Goal: Task Accomplishment & Management: Complete application form

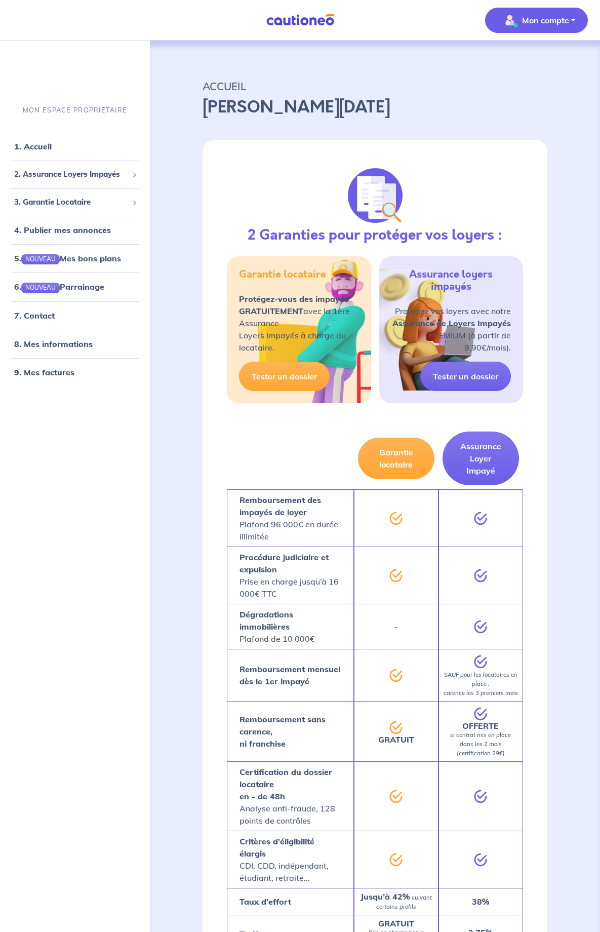
click at [523, 25] on p "Mon compte" at bounding box center [545, 20] width 47 height 12
click at [525, 59] on link "Mes informations" at bounding box center [527, 63] width 82 height 16
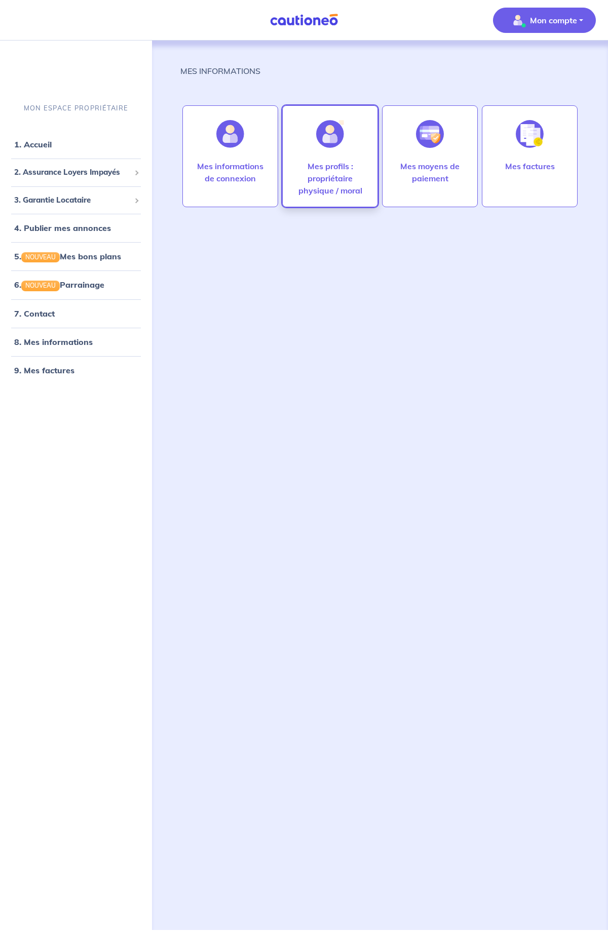
scroll to position [0, 2]
click at [329, 174] on p "Mes profils : propriétaire physique / moral" at bounding box center [330, 178] width 74 height 36
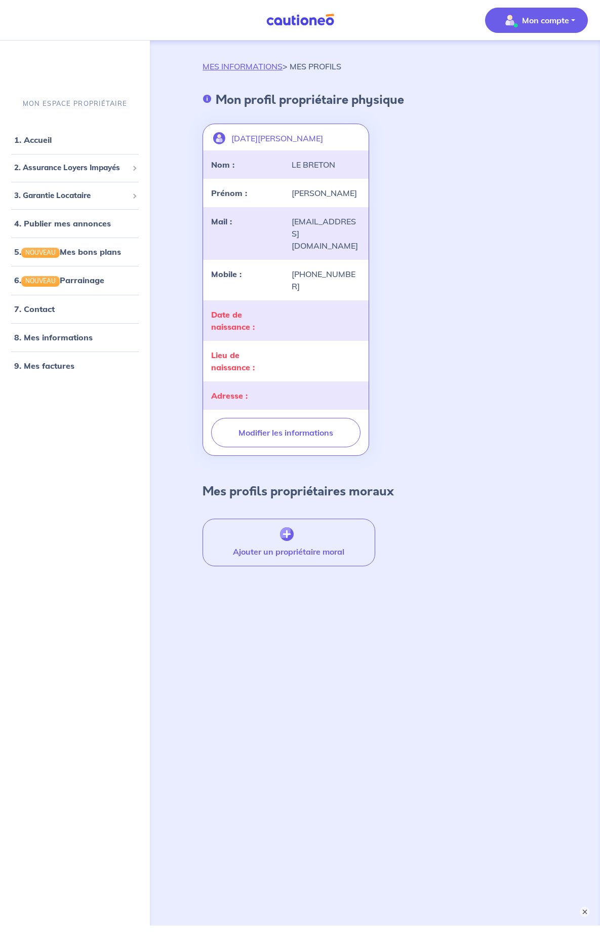
scroll to position [6, 0]
click at [283, 309] on div "Date de naissance :" at bounding box center [245, 321] width 81 height 24
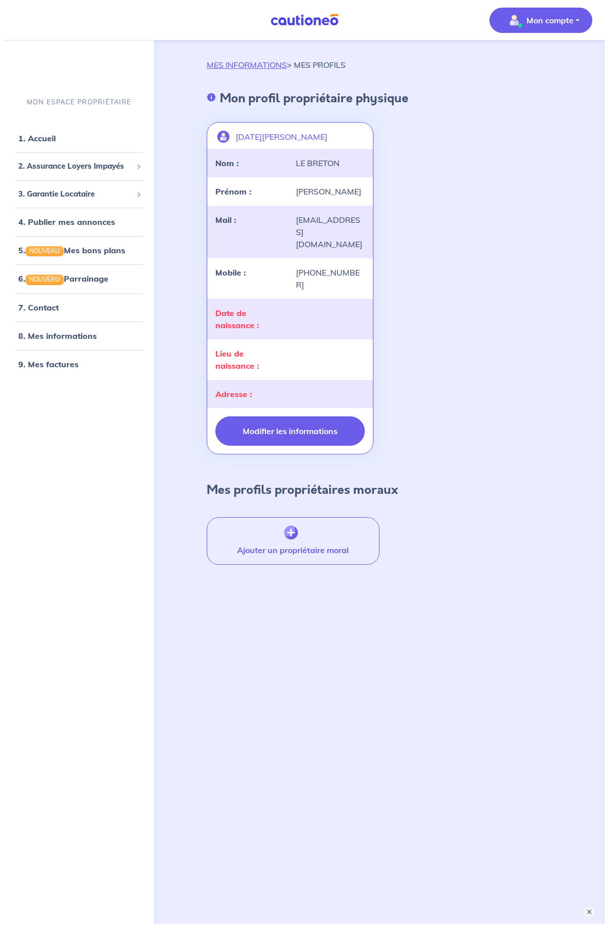
scroll to position [5, 1]
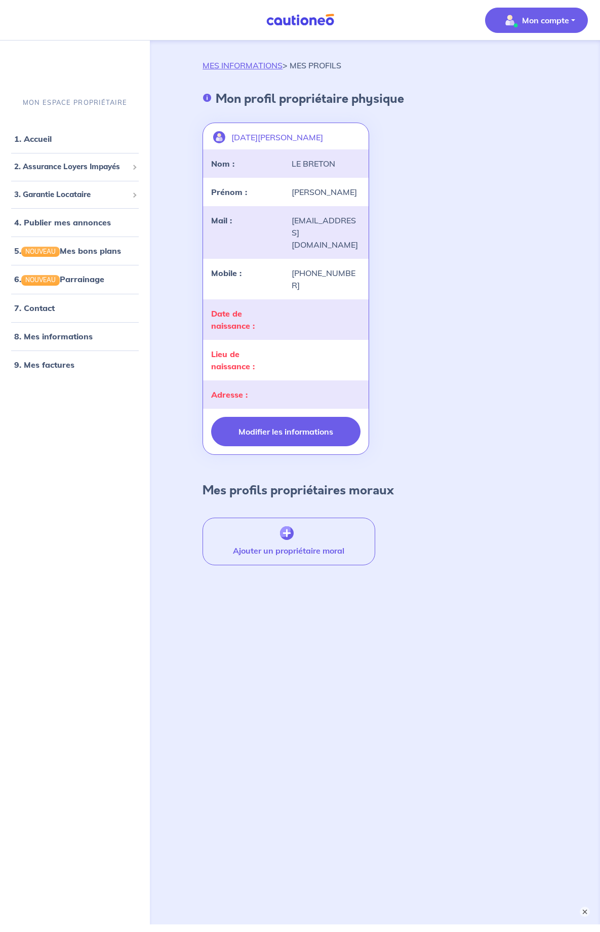
click at [276, 417] on button "Modifier les informations" at bounding box center [285, 431] width 149 height 29
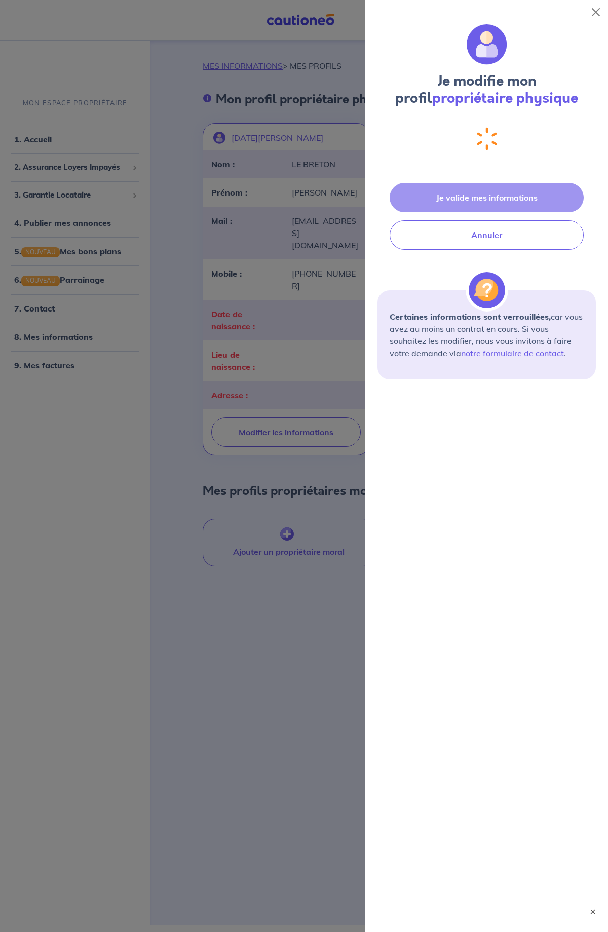
select select "FR"
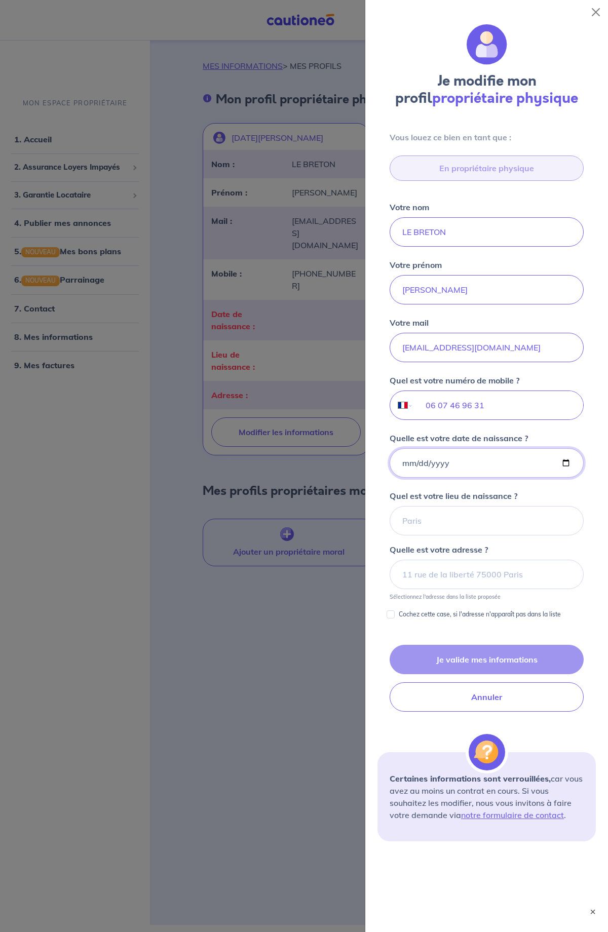
click at [423, 461] on input "Quelle est votre date de naissance ?" at bounding box center [487, 462] width 194 height 29
click at [409, 464] on input "Quelle est votre date de naissance ?" at bounding box center [487, 462] width 194 height 29
type input "1951-12-24"
click at [574, 498] on div "Quel est votre lieu de naissance ?" at bounding box center [487, 513] width 194 height 46
type input "MOREAC 56500"
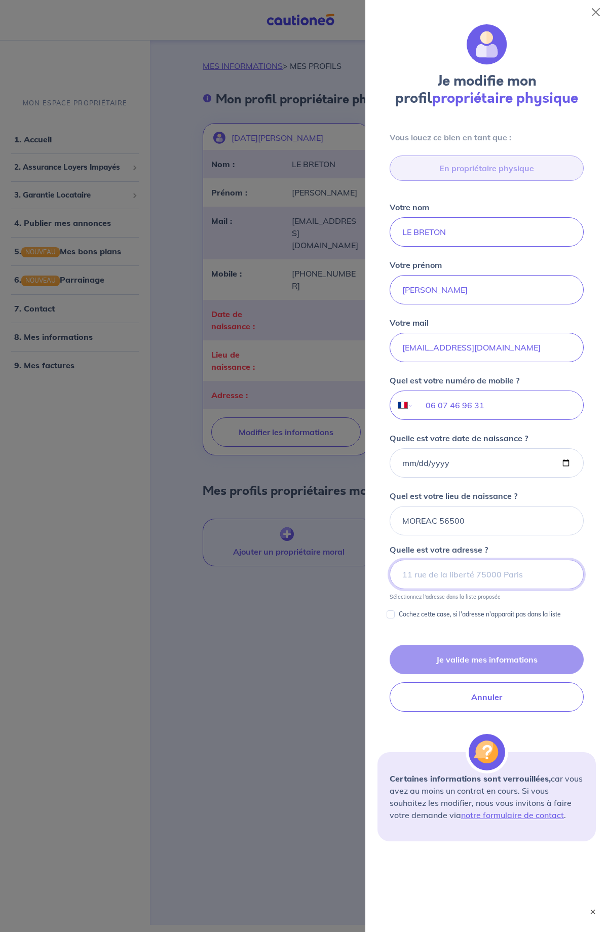
click at [420, 573] on input at bounding box center [487, 574] width 194 height 29
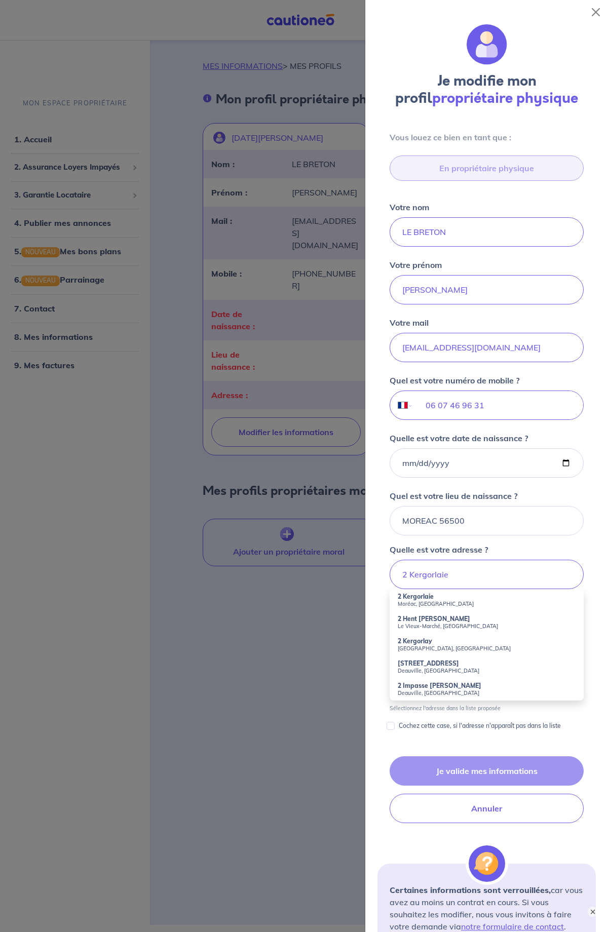
click at [414, 602] on small "Moréac, France" at bounding box center [487, 603] width 178 height 7
type input "2 Kergorlaie, Moréac, France"
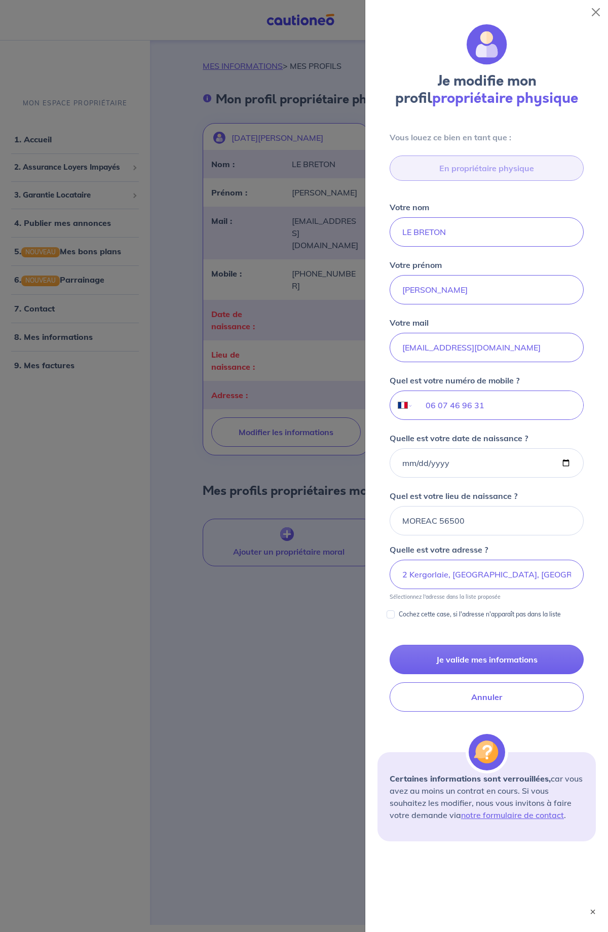
click at [390, 613] on input "Cochez cette case, si l'adresse n'apparaît pas dans la liste" at bounding box center [390, 614] width 8 height 8
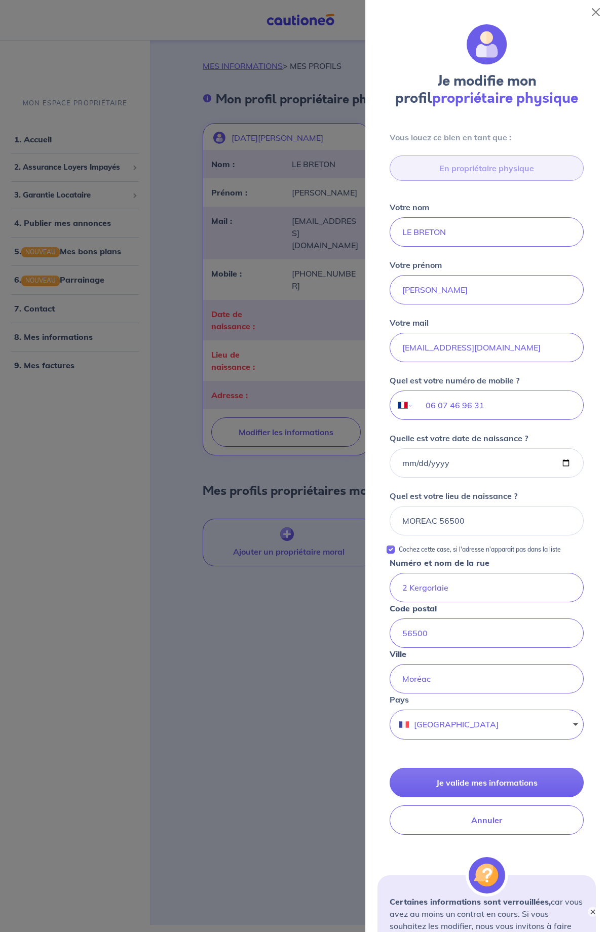
click at [391, 551] on input "Cochez cette case, si l'adresse n'apparaît pas dans la liste" at bounding box center [390, 550] width 8 height 8
checkbox input "false"
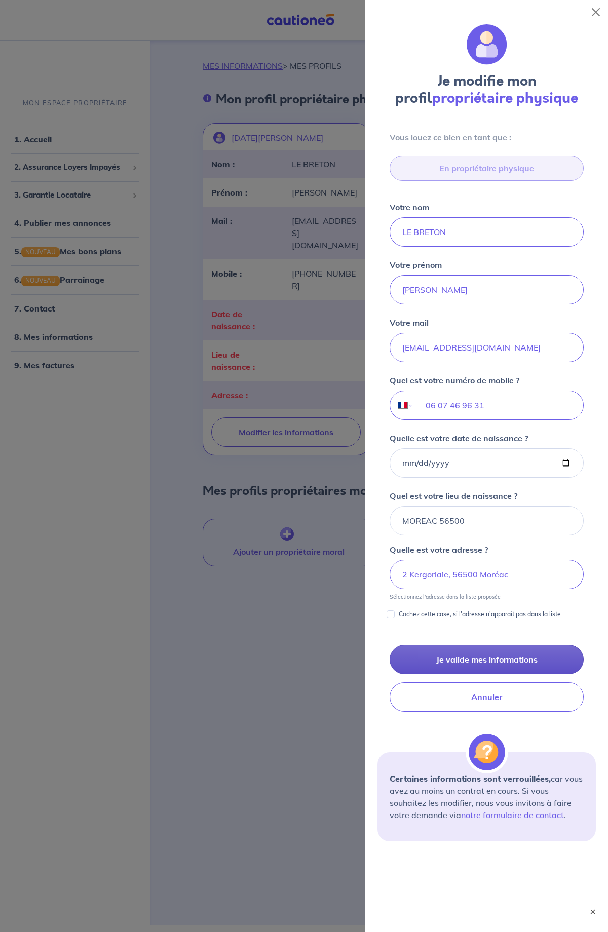
click at [460, 656] on button "Je valide mes informations" at bounding box center [487, 659] width 194 height 29
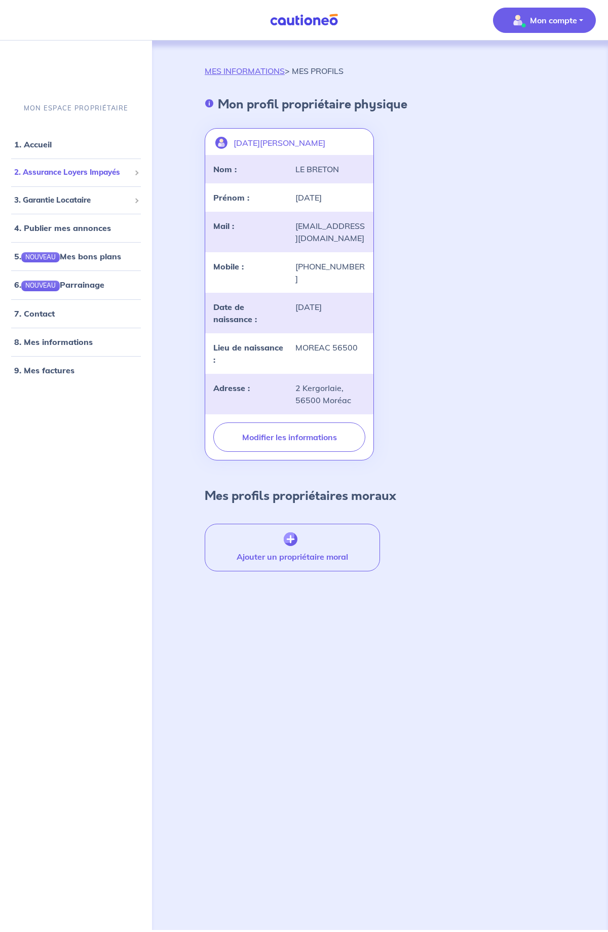
click at [66, 174] on span "2. Assurance Loyers Impayés" at bounding box center [72, 173] width 116 height 12
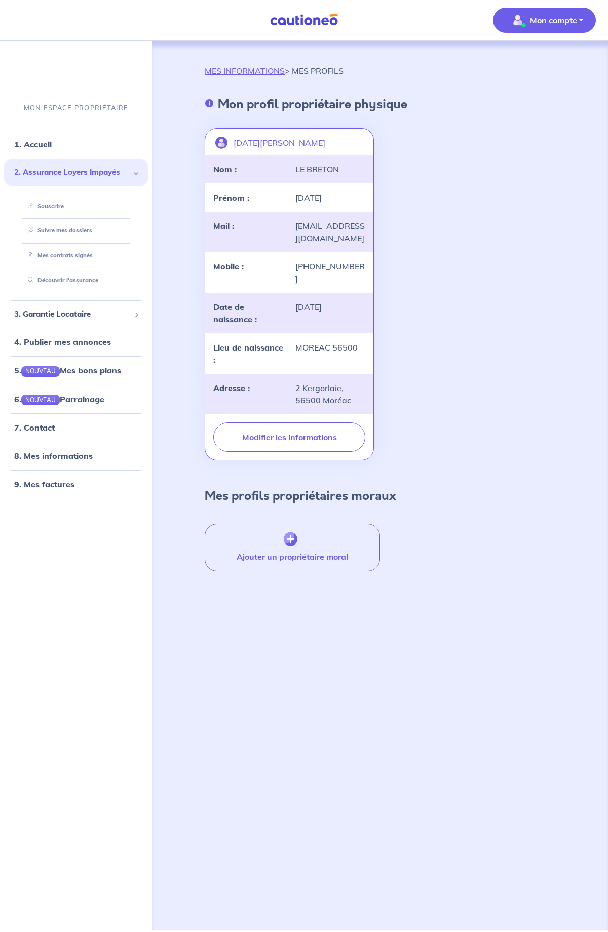
click at [64, 176] on span "2. Assurance Loyers Impayés" at bounding box center [72, 173] width 116 height 12
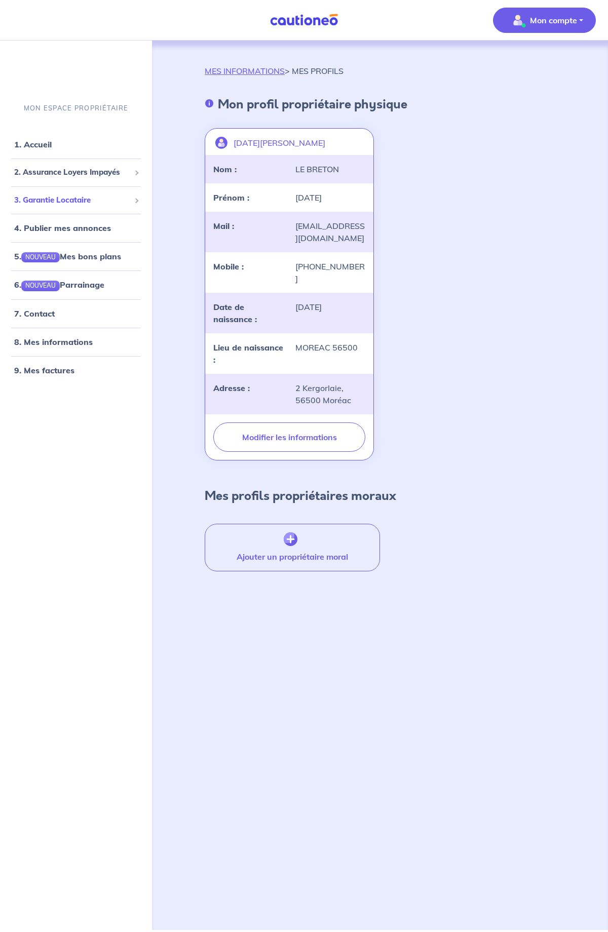
click at [57, 199] on span "3. Garantie Locataire" at bounding box center [72, 200] width 116 height 12
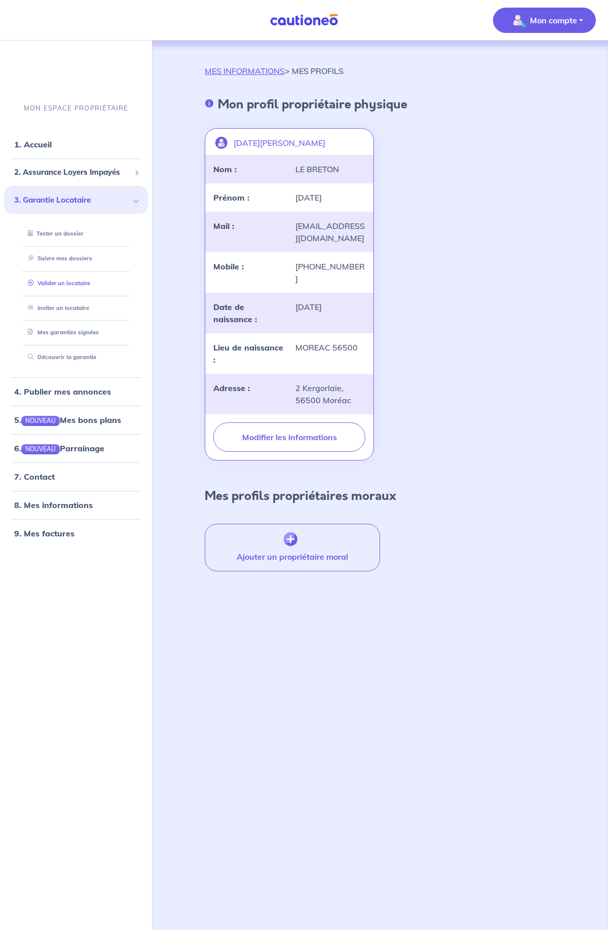
click at [65, 280] on link "Valider un locataire" at bounding box center [57, 283] width 66 height 7
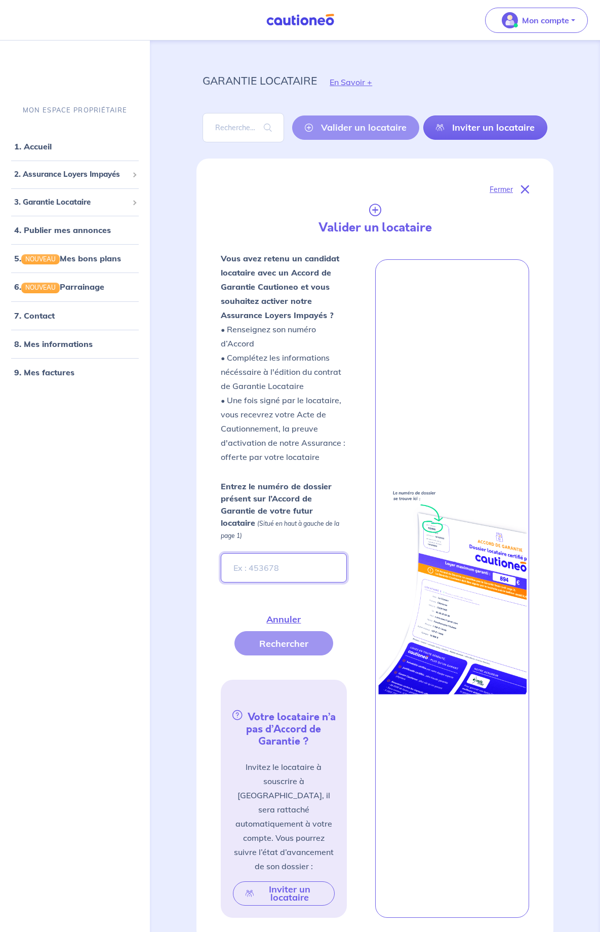
scroll to position [6, 0]
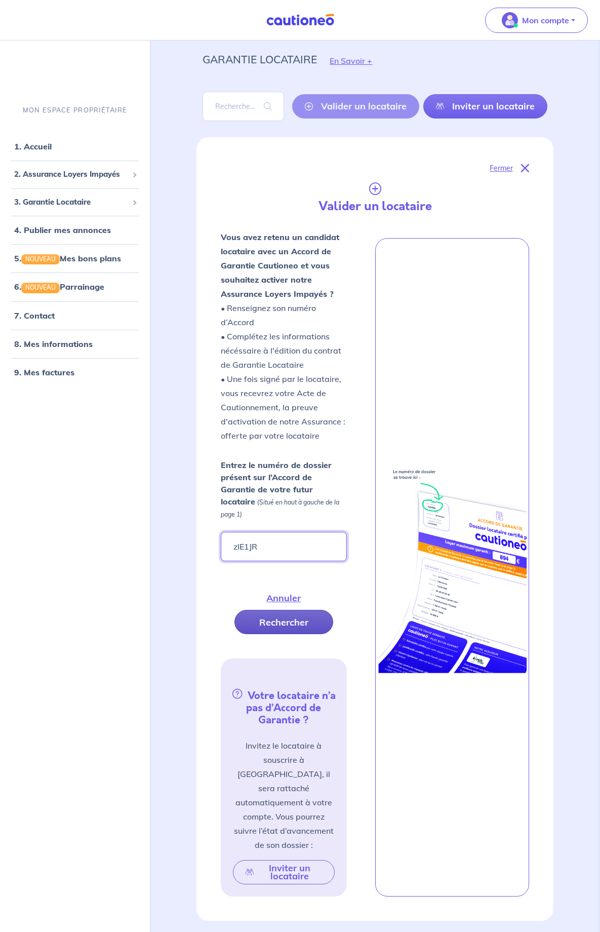
type input "zIE1JR"
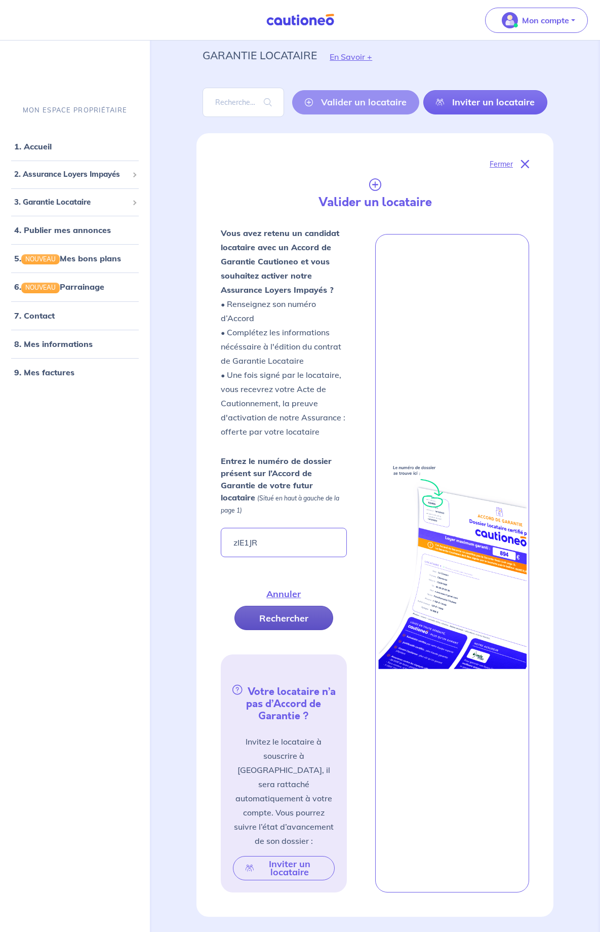
click at [299, 628] on button "Rechercher" at bounding box center [284, 618] width 99 height 24
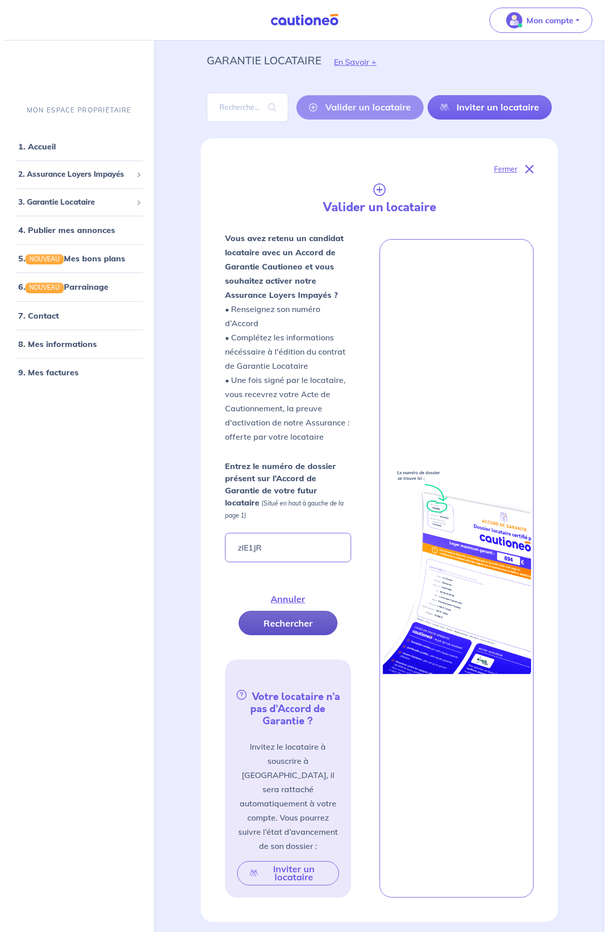
scroll to position [25, 0]
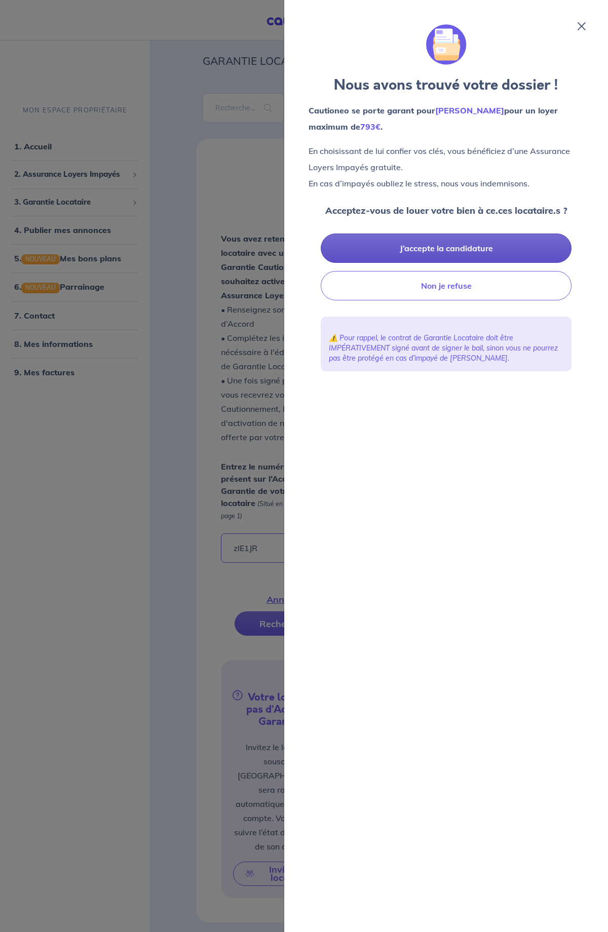
click at [445, 250] on button "J’accepte la candidature" at bounding box center [446, 248] width 251 height 29
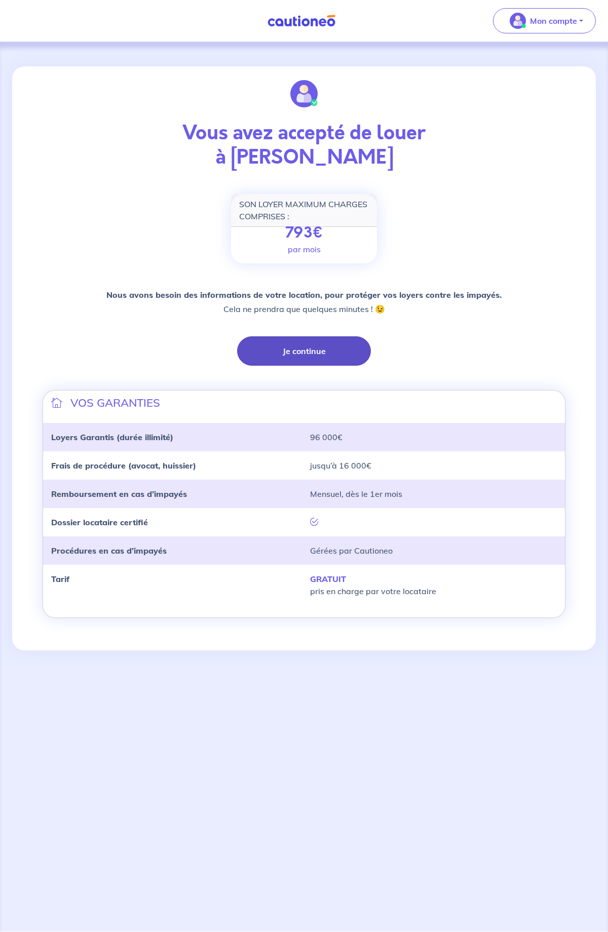
click at [314, 348] on button "Je continue" at bounding box center [304, 350] width 134 height 29
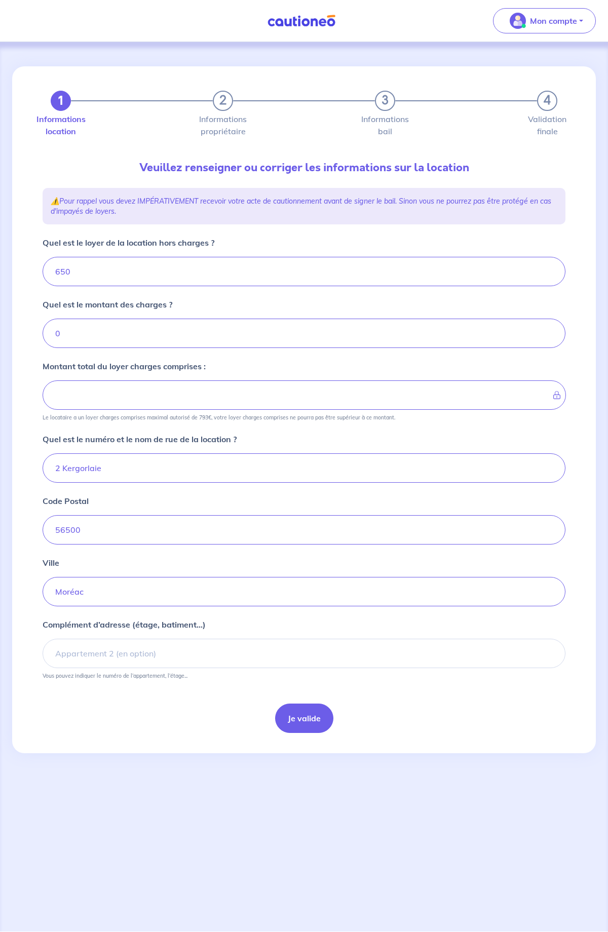
type input "650"
click at [296, 718] on button "Je valide" at bounding box center [304, 718] width 58 height 29
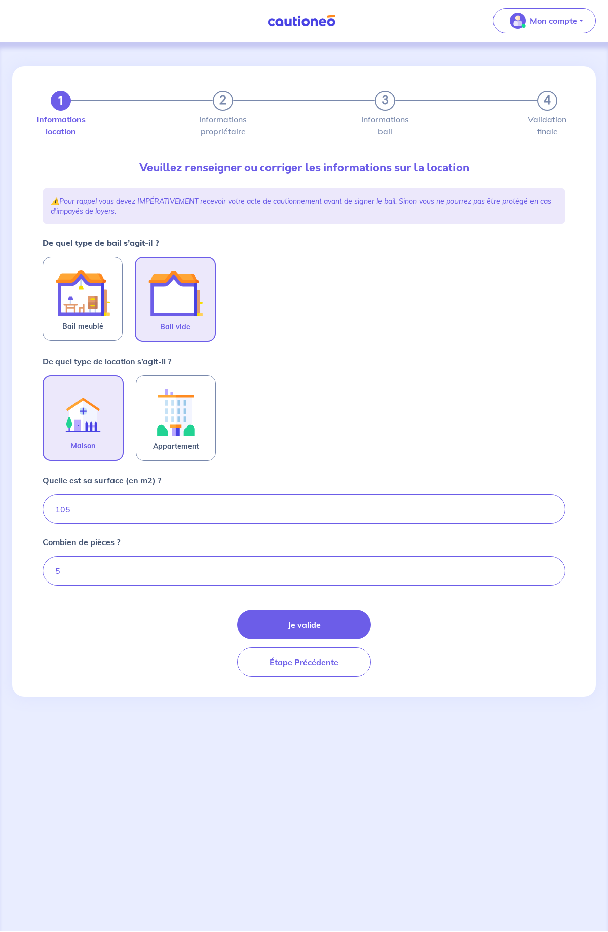
click at [171, 298] on img at bounding box center [175, 293] width 55 height 55
click at [0, 0] on input "Bail vide" at bounding box center [0, 0] width 0 height 0
click at [283, 624] on button "Je valide" at bounding box center [304, 624] width 134 height 29
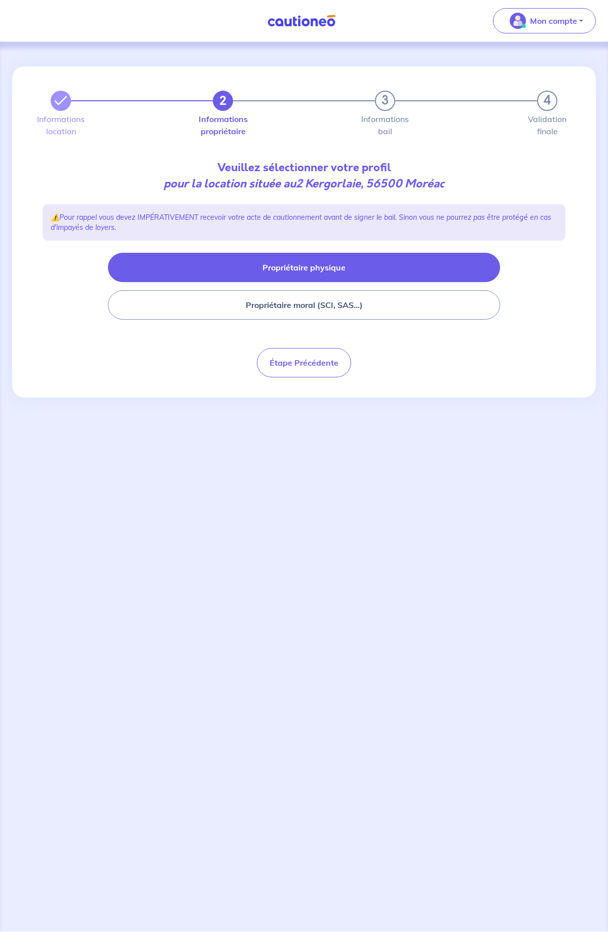
click at [299, 264] on button "Propriétaire physique" at bounding box center [304, 267] width 392 height 29
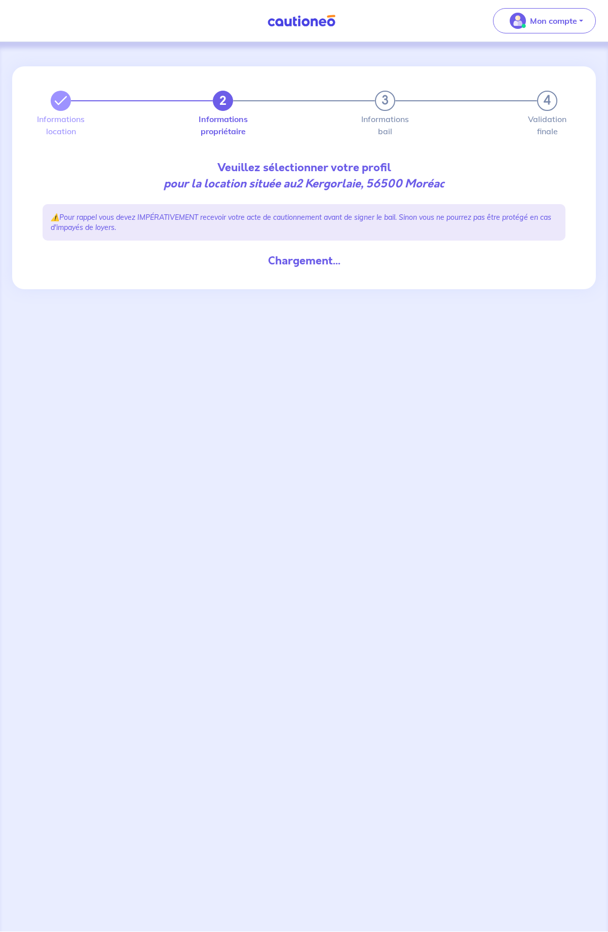
select select "FR"
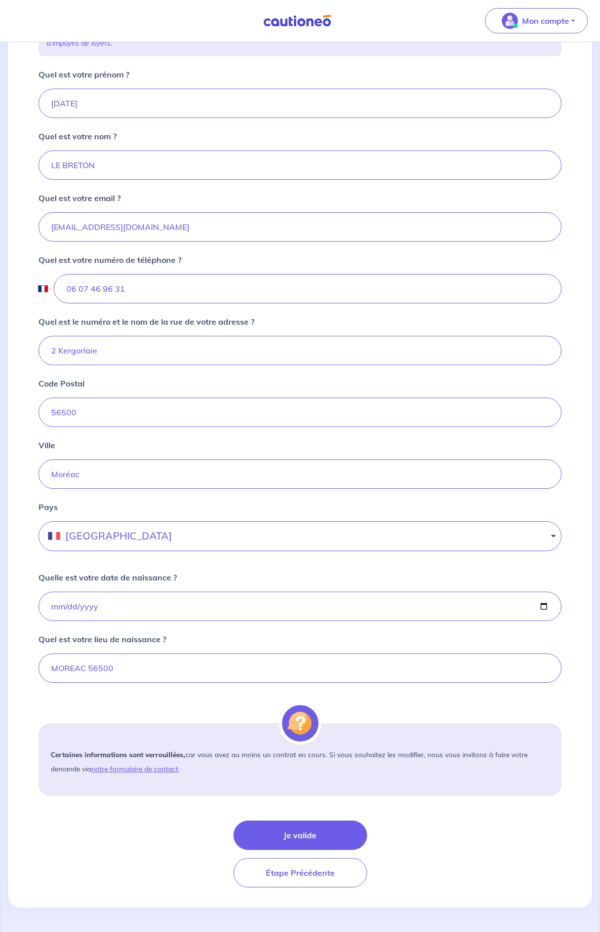
scroll to position [192, 0]
click at [289, 830] on button "Je valide" at bounding box center [301, 835] width 134 height 29
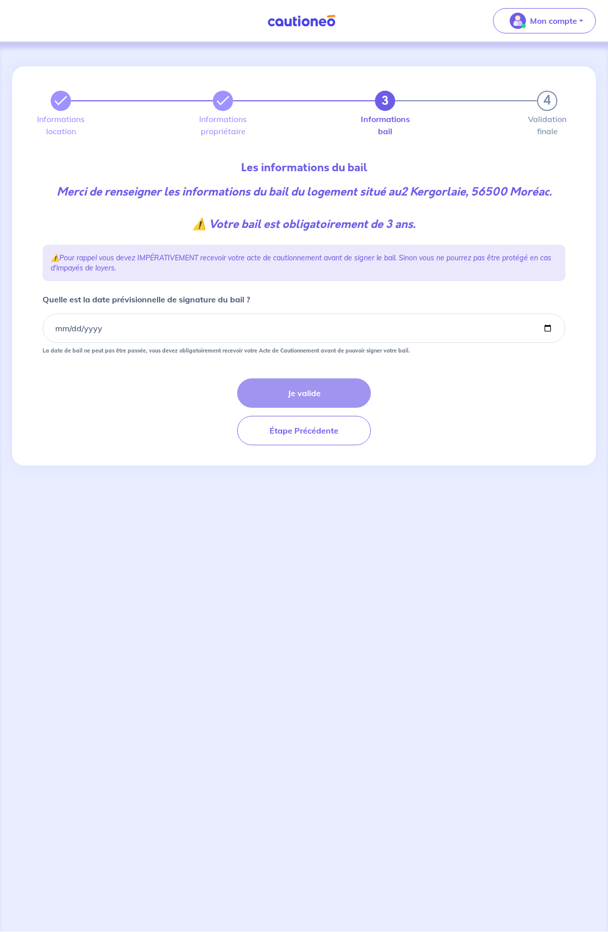
scroll to position [0, 1]
click at [108, 328] on input "Quelle est la date prévisionnelle de signature du bail ?" at bounding box center [304, 328] width 523 height 29
type input "2025-08-25"
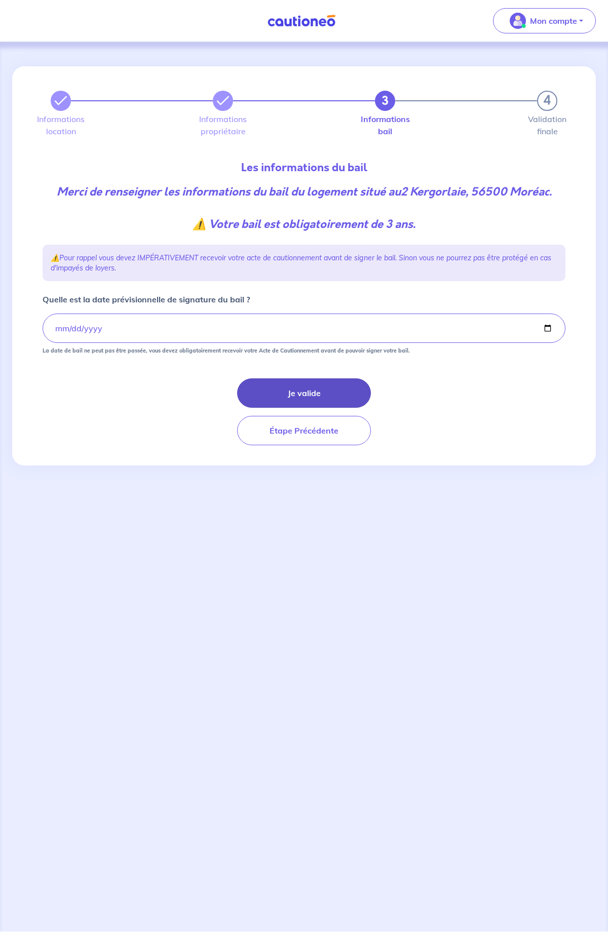
click at [267, 395] on button "Je valide" at bounding box center [304, 392] width 134 height 29
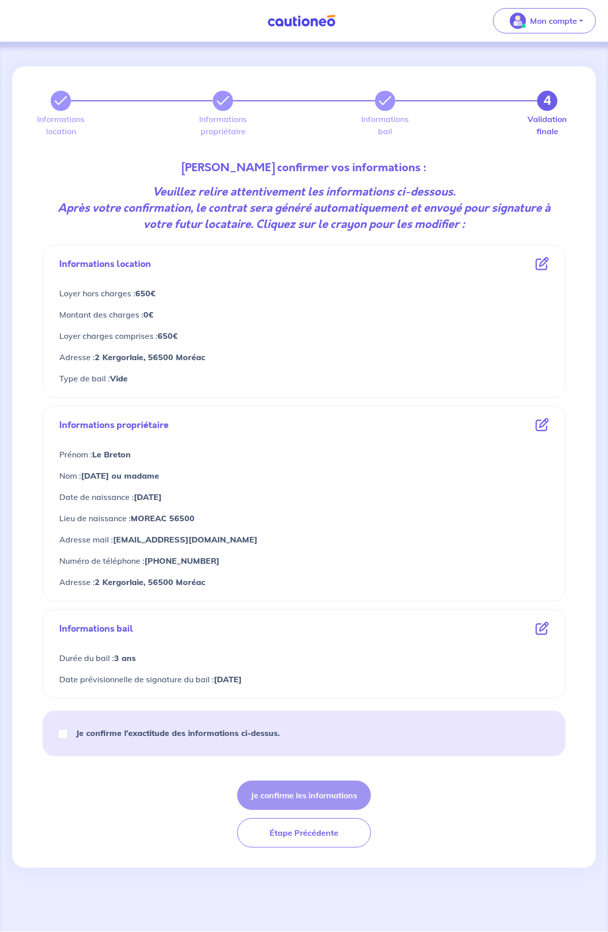
click at [62, 732] on input "Je confirme l’exactitude des informations ci-dessus." at bounding box center [63, 734] width 10 height 10
checkbox input "true"
click at [291, 792] on button "Je confirme les informations" at bounding box center [304, 795] width 134 height 29
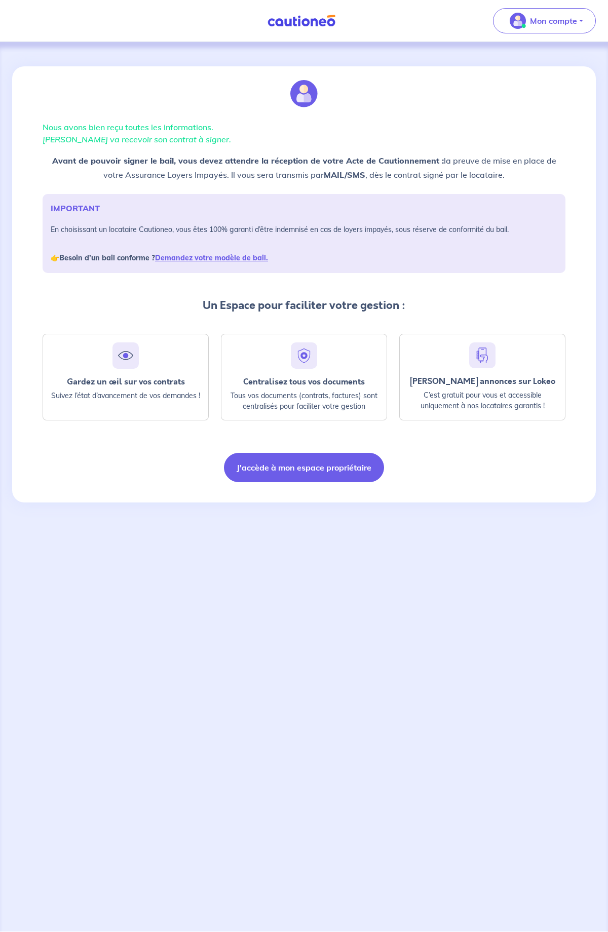
scroll to position [0, 1]
click at [209, 261] on link "Demandez votre modèle de bail." at bounding box center [211, 257] width 113 height 9
click at [313, 463] on button "J'accède à mon espace propriétaire" at bounding box center [304, 467] width 160 height 29
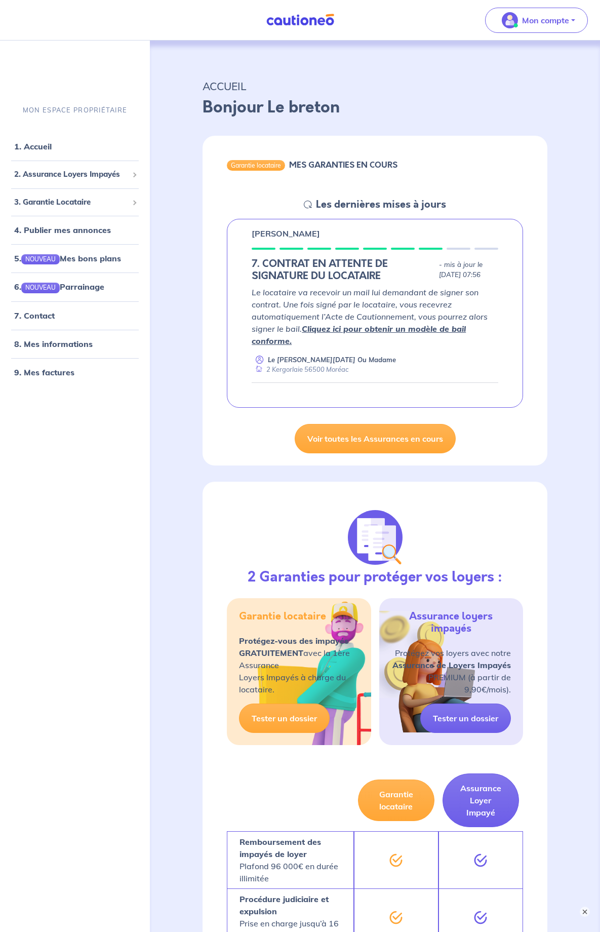
click at [342, 330] on link "Cliquez ici pour obtenir un modèle de bail conforme." at bounding box center [359, 335] width 214 height 22
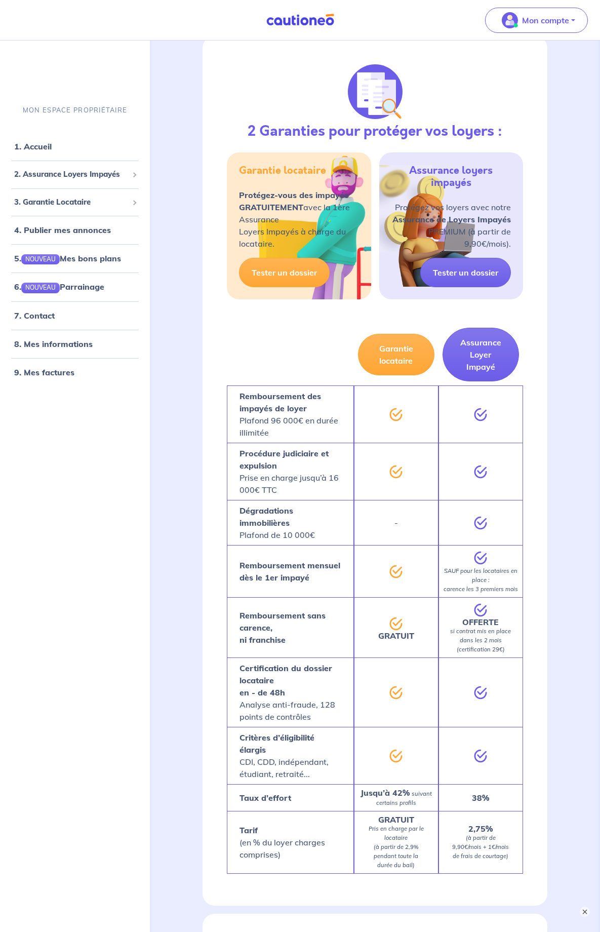
scroll to position [446, 0]
click at [42, 344] on link "8. Mes informations" at bounding box center [51, 344] width 75 height 10
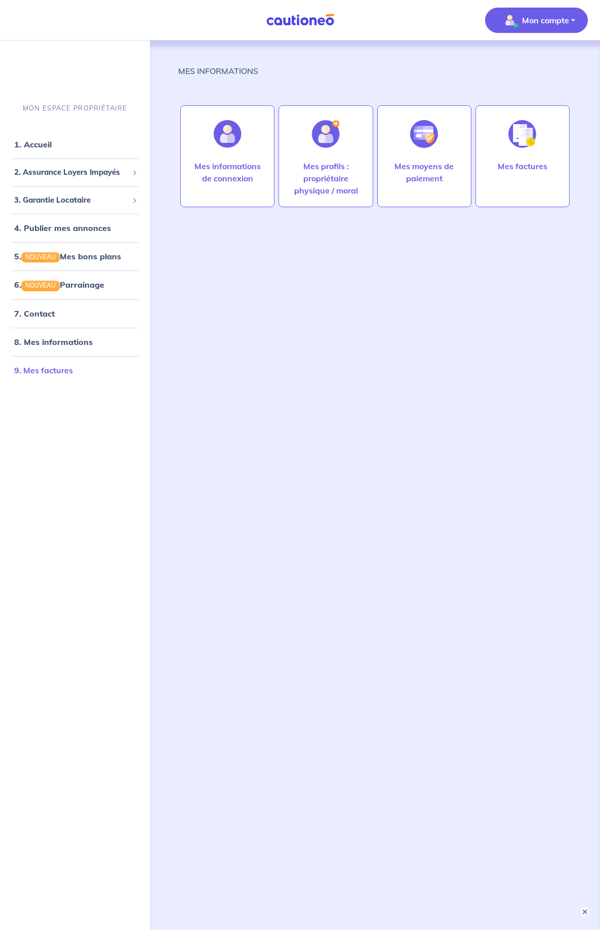
click at [40, 369] on link "9. Mes factures" at bounding box center [43, 370] width 59 height 10
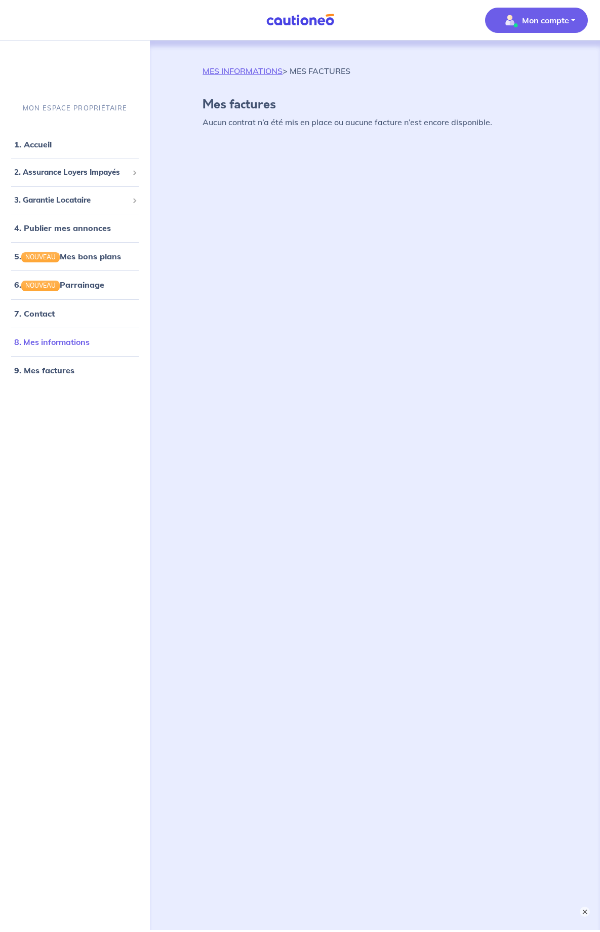
click at [55, 343] on link "8. Mes informations" at bounding box center [51, 342] width 75 height 10
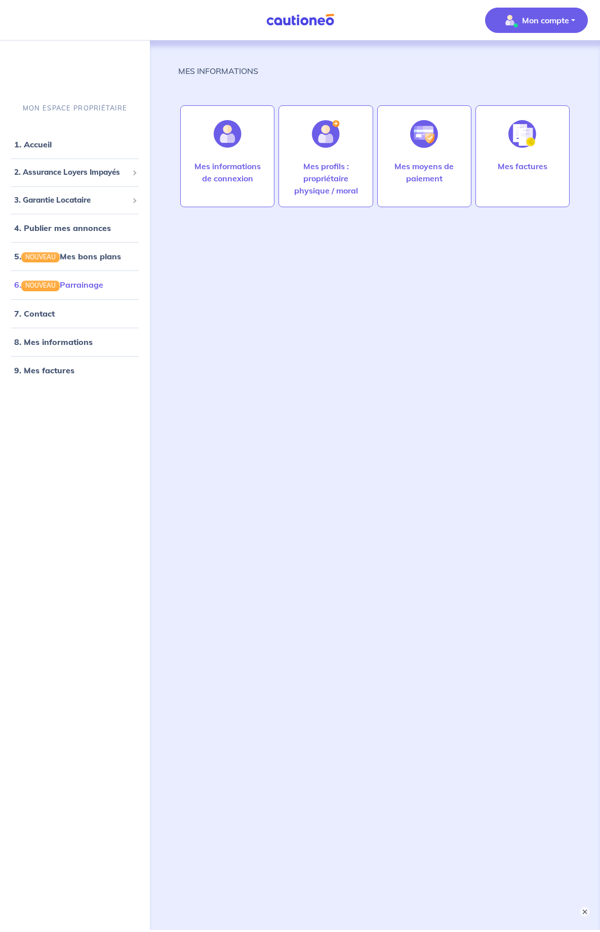
click at [83, 282] on link "6. NOUVEAU Parrainage" at bounding box center [58, 285] width 89 height 10
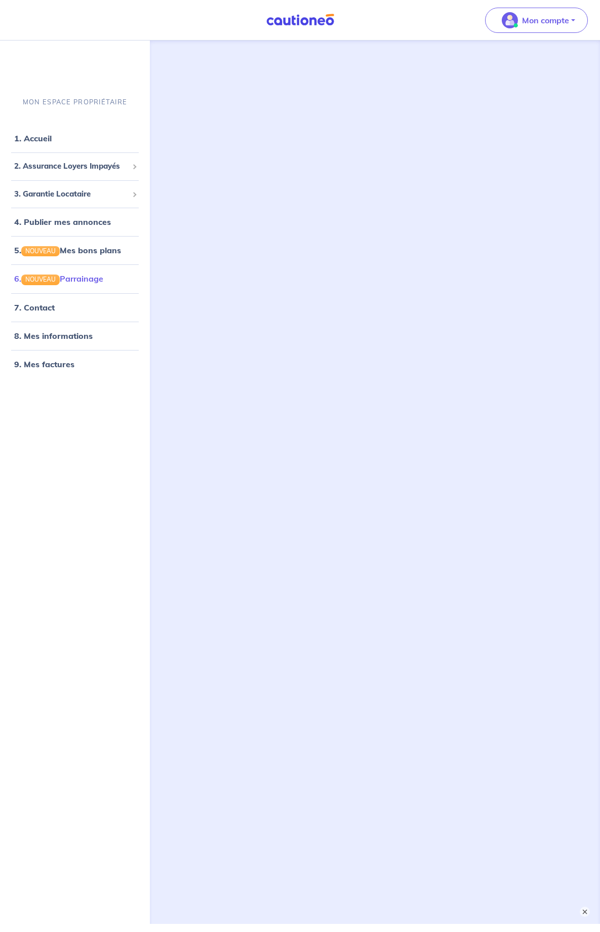
scroll to position [6, 0]
click at [78, 220] on link "4. Publier mes annonces" at bounding box center [61, 222] width 94 height 10
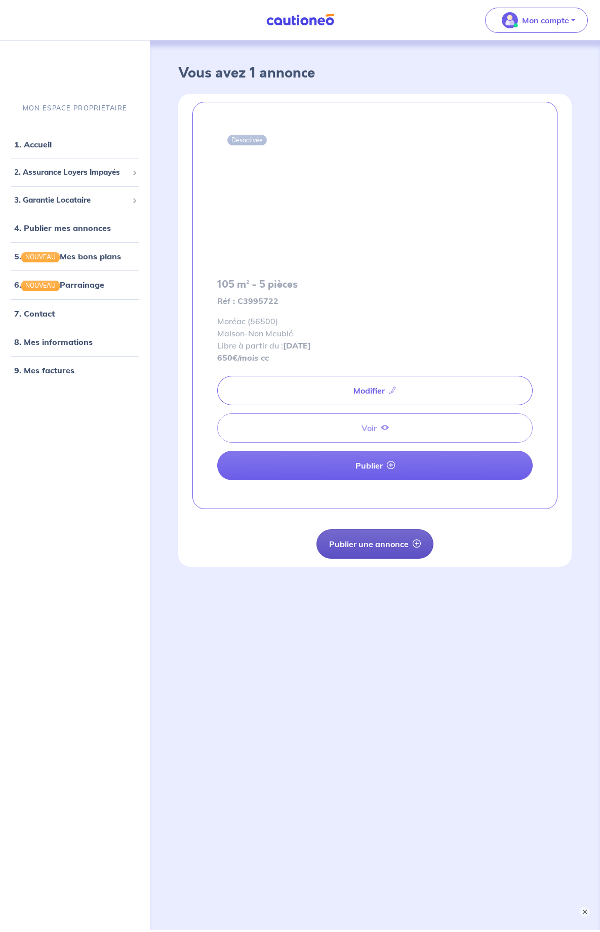
click at [353, 540] on button "Publier une annonce" at bounding box center [375, 543] width 117 height 29
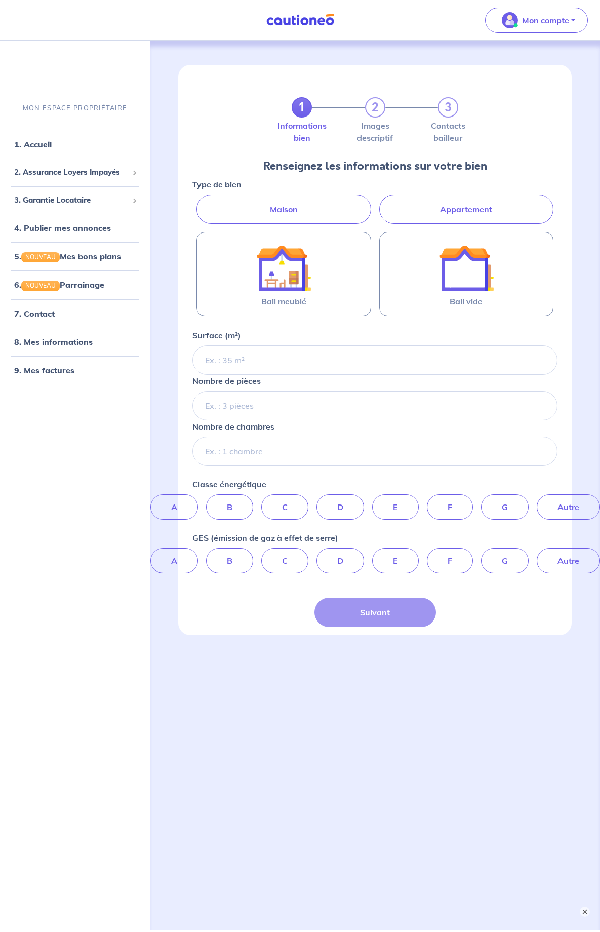
click at [299, 204] on label "Maison" at bounding box center [284, 208] width 174 height 29
click at [199, 201] on input "Maison" at bounding box center [195, 197] width 7 height 7
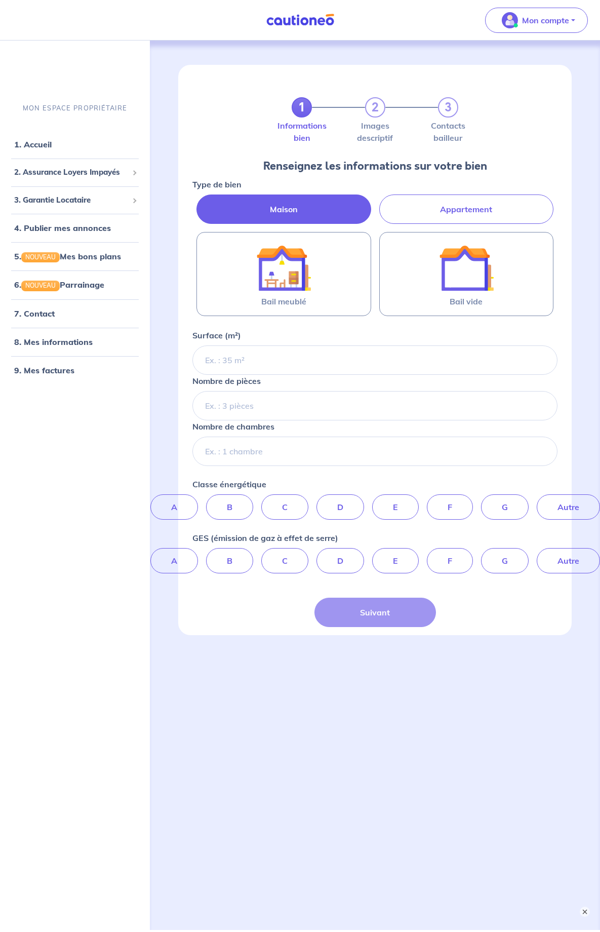
radio input "true"
click at [261, 360] on input "Surface (m²)" at bounding box center [374, 359] width 365 height 29
type input "80"
click at [256, 401] on input "Nombre de pièces" at bounding box center [374, 405] width 365 height 29
type input "4"
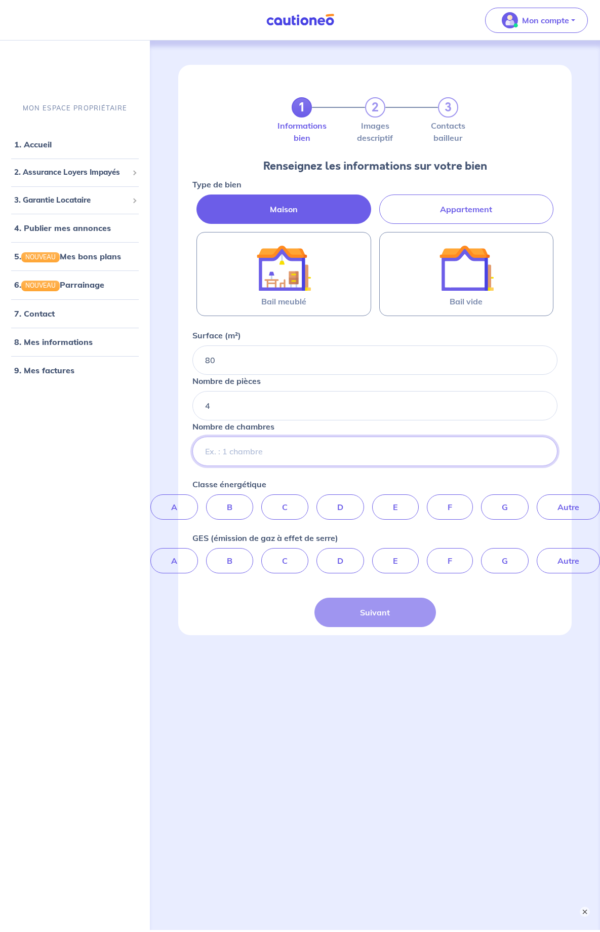
click at [243, 444] on input "Nombre de chambres" at bounding box center [374, 451] width 365 height 29
type input "3"
click at [336, 502] on label "D" at bounding box center [341, 506] width 48 height 25
click at [372, 501] on input "D" at bounding box center [375, 497] width 7 height 7
radio input "true"
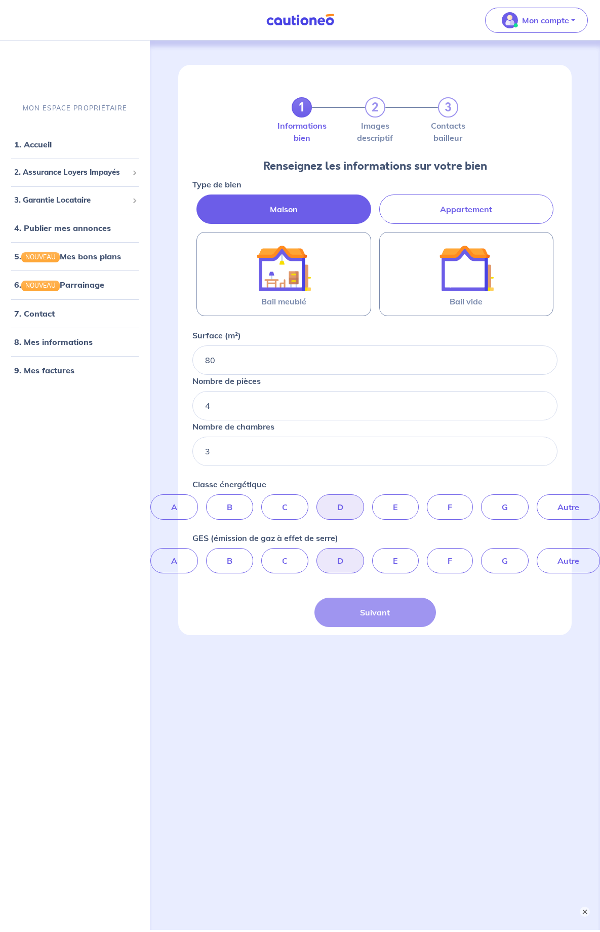
click at [332, 557] on label "D" at bounding box center [341, 560] width 48 height 25
click at [372, 555] on input "D" at bounding box center [375, 551] width 7 height 7
radio input "true"
click at [384, 618] on div "Suivant" at bounding box center [376, 612] width 122 height 29
click at [376, 617] on div "Suivant" at bounding box center [376, 612] width 122 height 29
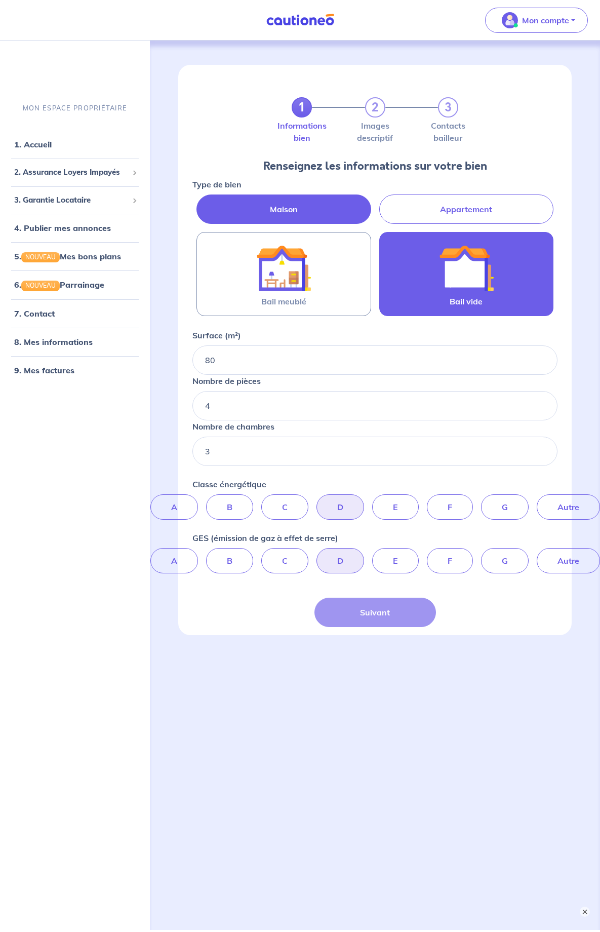
click at [438, 292] on label "Bail vide" at bounding box center [466, 274] width 174 height 84
click at [0, 0] on input "Bail vide" at bounding box center [0, 0] width 0 height 0
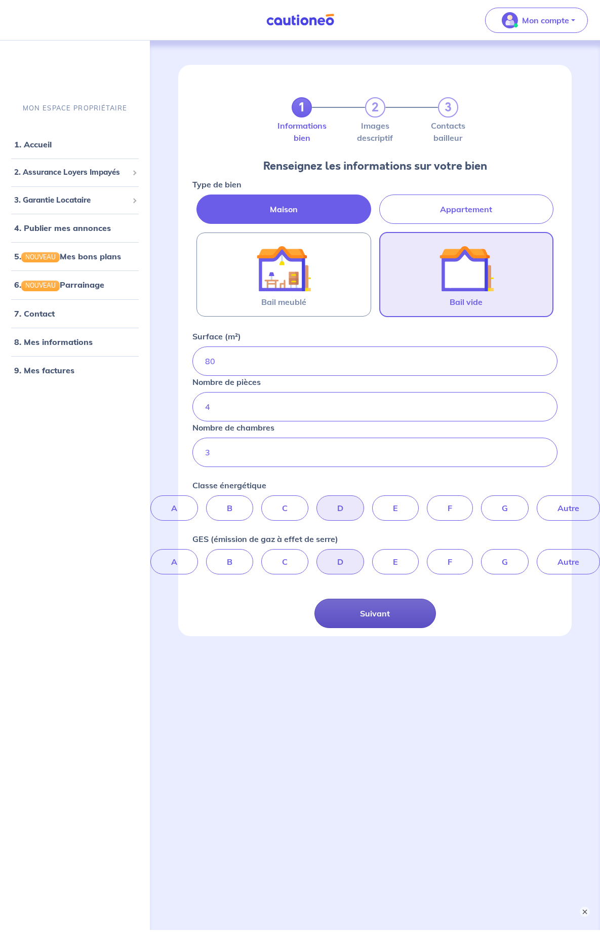
click at [410, 606] on button "Suivant" at bounding box center [376, 613] width 122 height 29
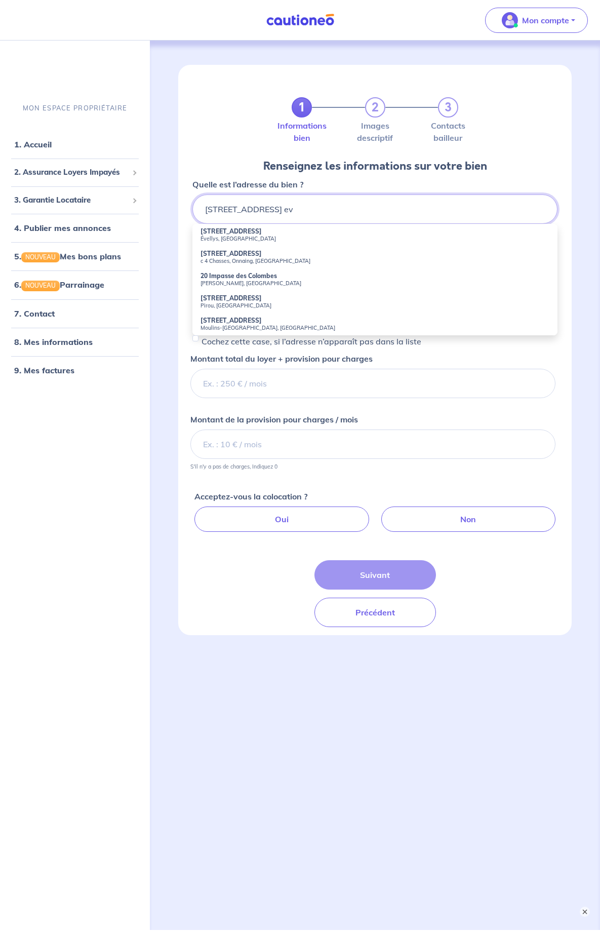
scroll to position [-1, 1]
click at [234, 233] on strong "20 Rue des Colombes" at bounding box center [231, 231] width 61 height 8
type input "20 Rue des Colombes, Évellys, France"
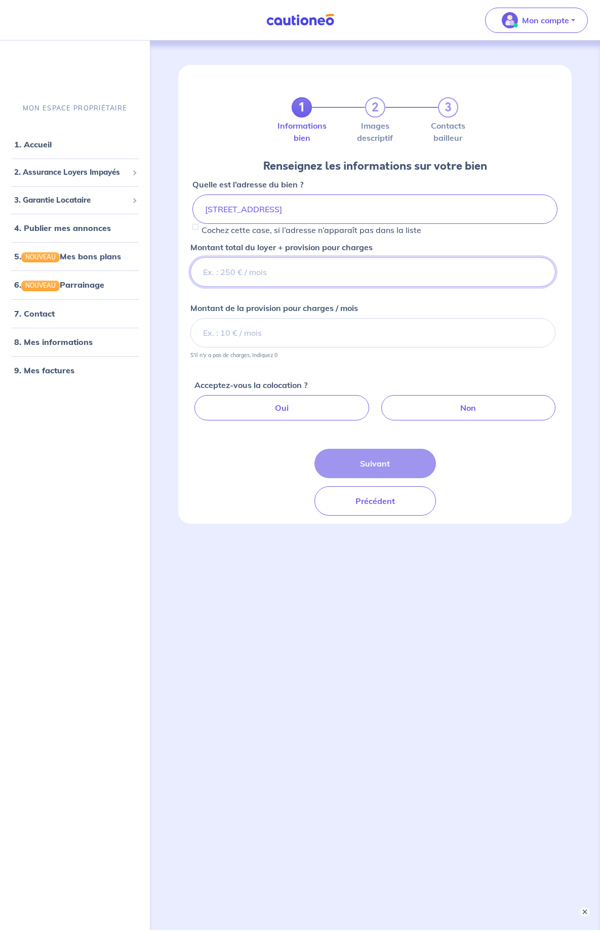
click at [231, 270] on input "Montant total du loyer + provision pour charges" at bounding box center [372, 271] width 365 height 29
type input "650"
click at [223, 327] on input "Montant de la provision pour charges / mois" at bounding box center [372, 332] width 365 height 29
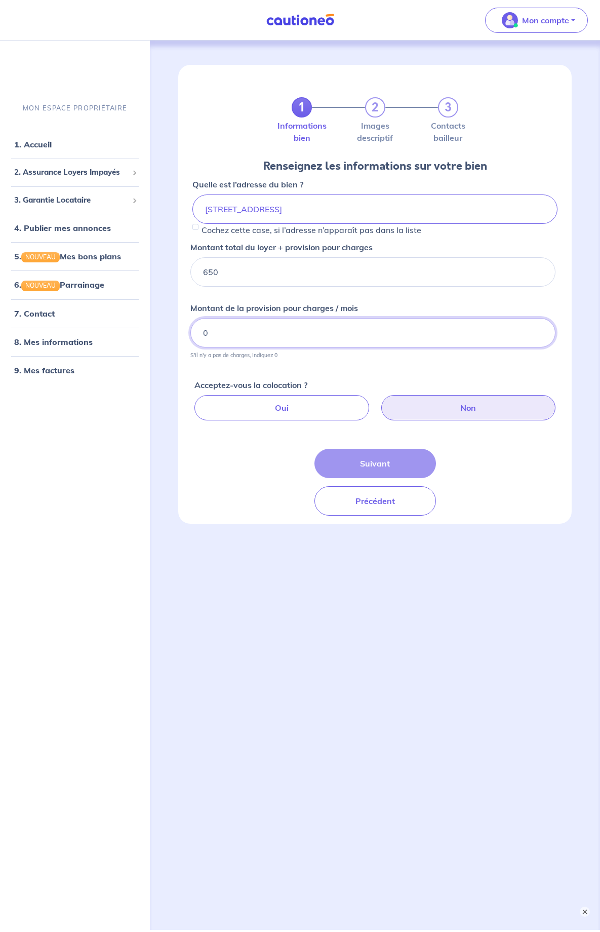
type input "0"
click at [464, 410] on label "Non" at bounding box center [468, 407] width 174 height 25
click at [380, 402] on input "Non" at bounding box center [377, 398] width 7 height 7
radio input "true"
click at [387, 457] on button "Suivant" at bounding box center [376, 463] width 122 height 29
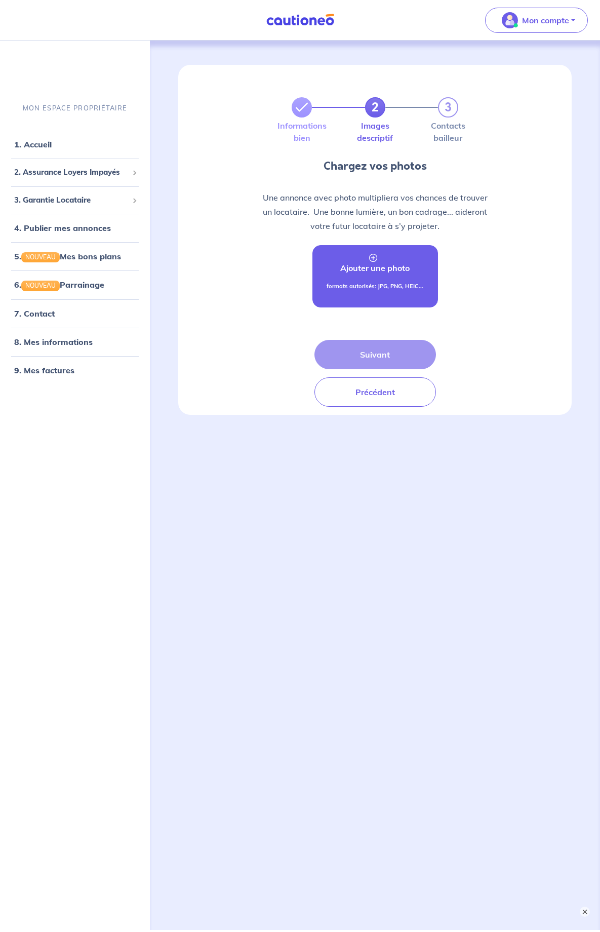
click at [378, 274] on p "Ajouter une photo" at bounding box center [374, 268] width 69 height 12
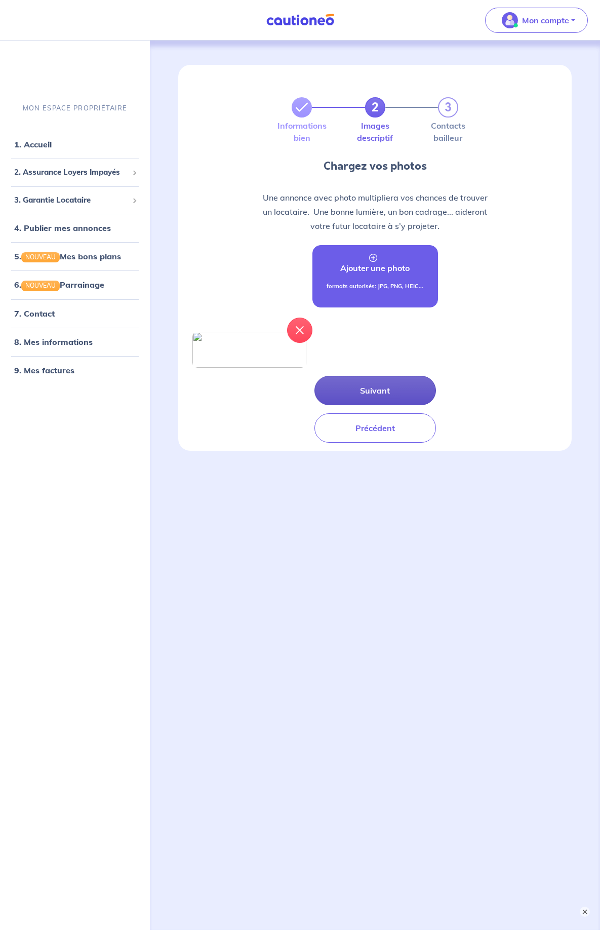
click at [383, 405] on button "Suivant" at bounding box center [376, 390] width 122 height 29
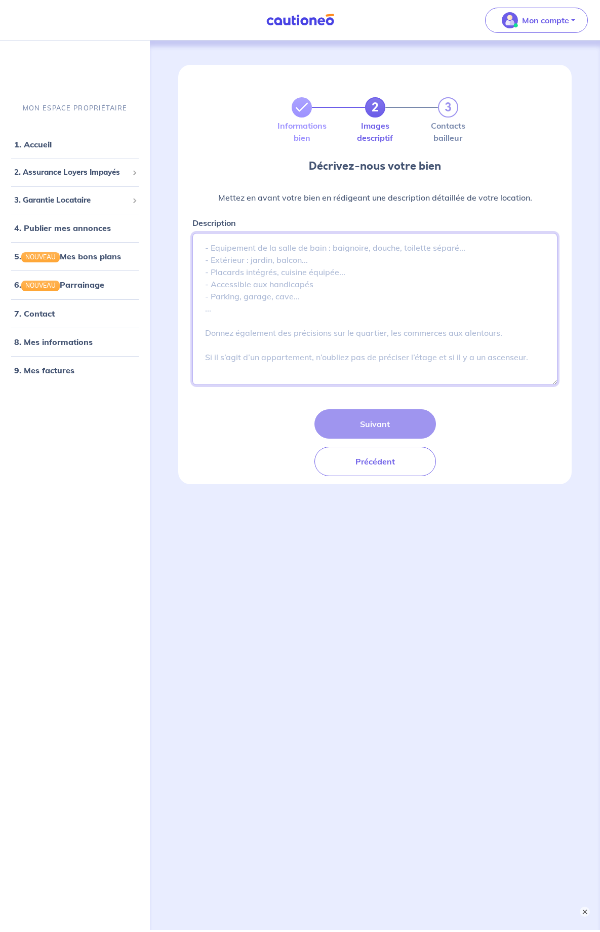
click at [239, 249] on textarea "Description" at bounding box center [374, 309] width 365 height 152
paste textarea "Charmante maison individuelle de 3 chambres, idéale pour une famille ou un coup…"
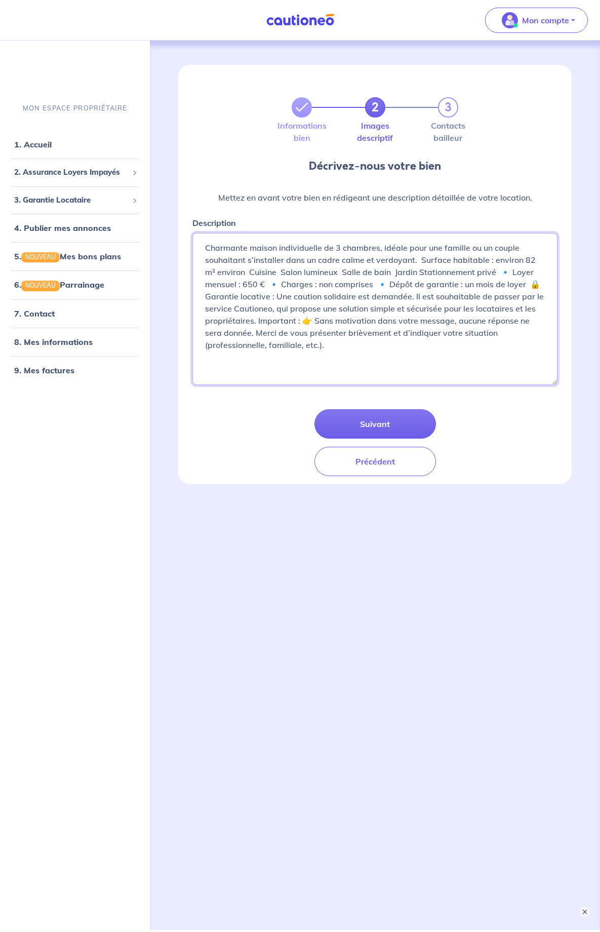
click at [419, 260] on textarea "Charmante maison individuelle de 3 chambres, idéale pour une famille ou un coup…" at bounding box center [374, 309] width 365 height 152
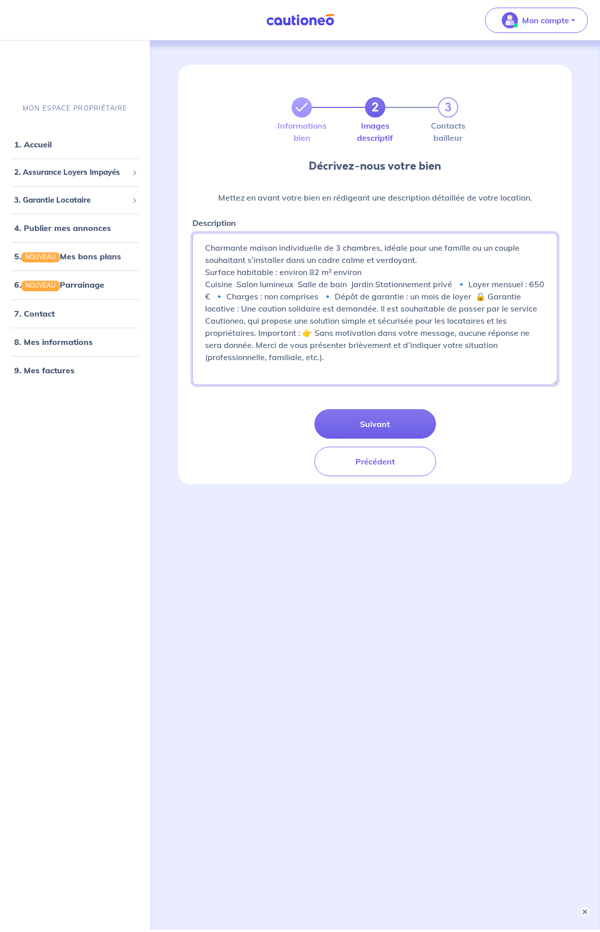
click at [366, 270] on textarea "Charmante maison individuelle de 3 chambres, idéale pour une famille ou un coup…" at bounding box center [374, 309] width 365 height 152
click at [235, 282] on textarea "Charmante maison individuelle de 3 chambres, idéale pour une famille ou un coup…" at bounding box center [374, 309] width 365 height 152
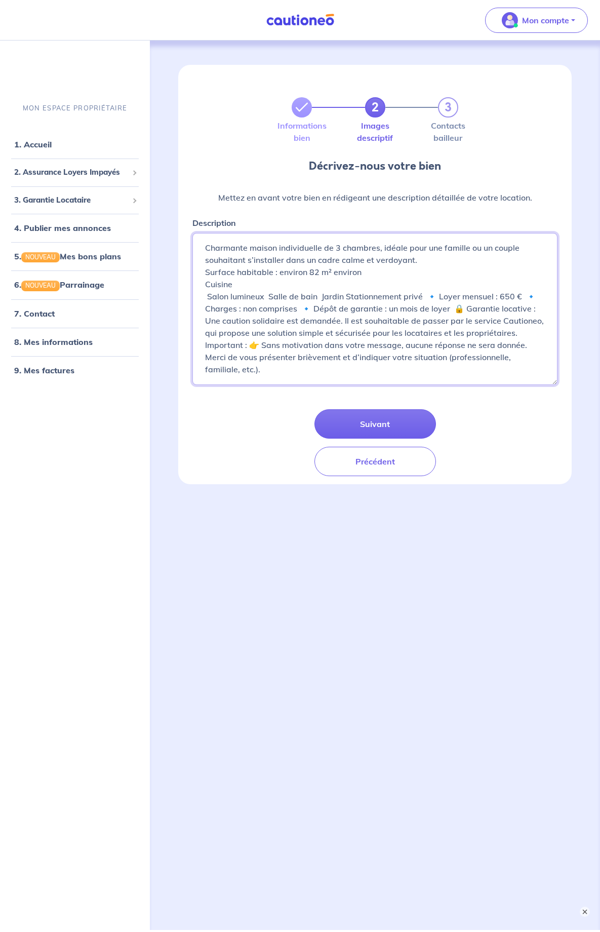
click at [268, 295] on textarea "Charmante maison individuelle de 3 chambres, idéale pour une famille ou un coup…" at bounding box center [374, 309] width 365 height 152
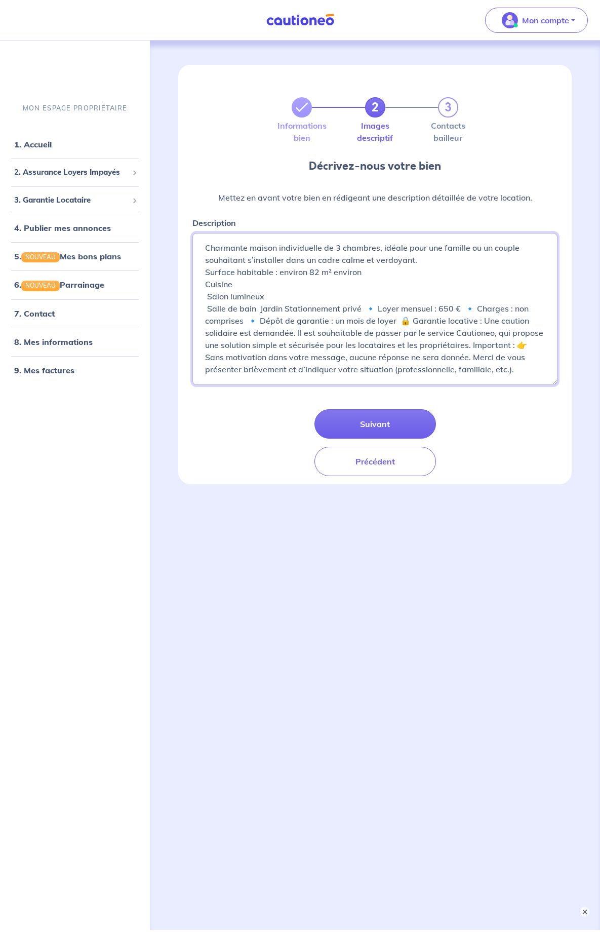
click at [261, 311] on textarea "Charmante maison individuelle de 3 chambres, idéale pour une famille ou un coup…" at bounding box center [374, 309] width 365 height 152
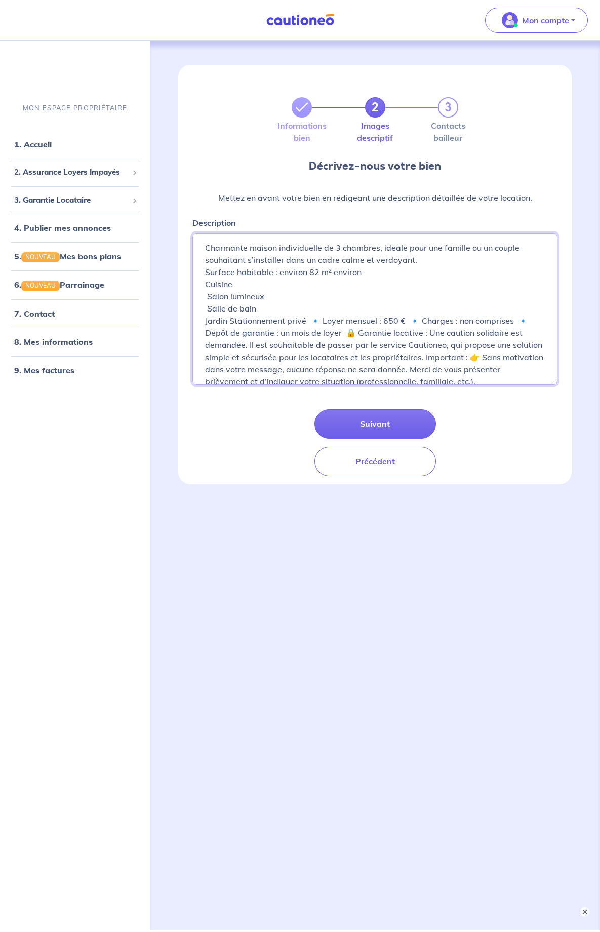
scroll to position [0, 2]
click at [310, 323] on textarea "Charmante maison individuelle de 3 chambres, idéale pour une famille ou un coup…" at bounding box center [374, 309] width 365 height 152
click at [305, 329] on textarea "Charmante maison individuelle de 3 chambres, idéale pour une famille ou un coup…" at bounding box center [374, 309] width 365 height 152
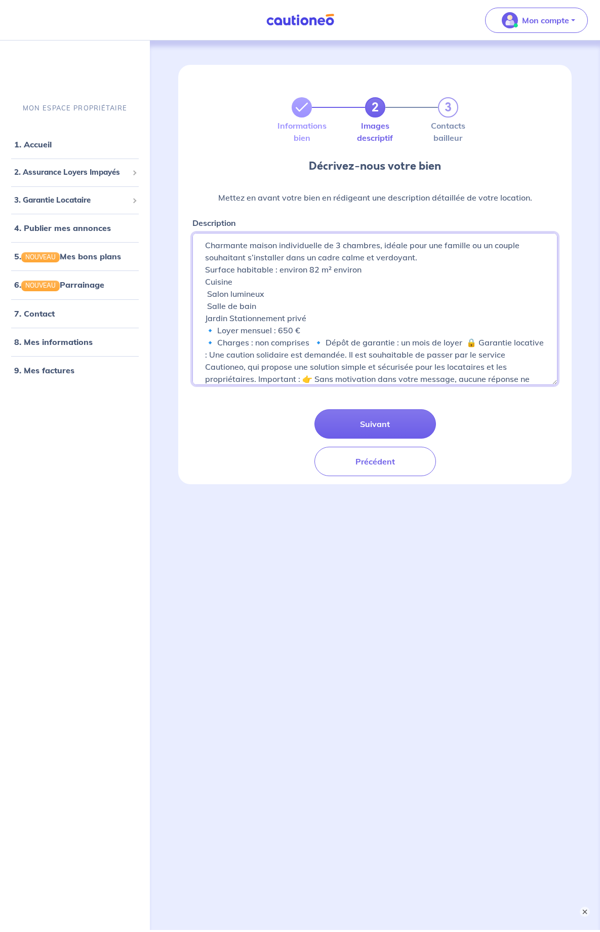
click at [318, 339] on textarea "Charmante maison individuelle de 3 chambres, idéale pour une famille ou un coup…" at bounding box center [374, 309] width 365 height 152
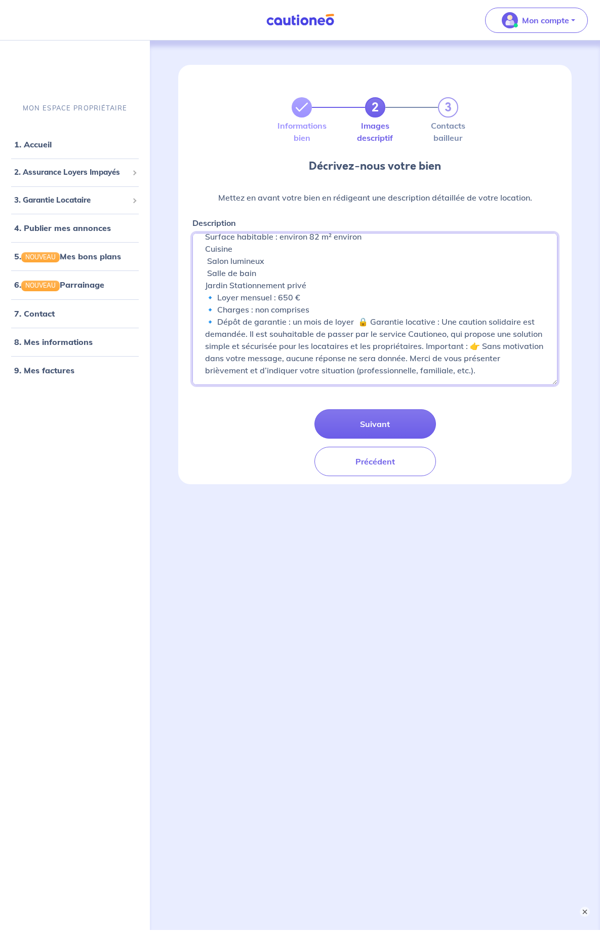
scroll to position [35, 0]
click at [358, 324] on textarea "Charmante maison individuelle de 3 chambres, idéale pour une famille ou un coup…" at bounding box center [374, 309] width 365 height 152
click at [323, 344] on textarea "Charmante maison individuelle de 3 chambres, idéale pour une famille ou un coup…" at bounding box center [374, 309] width 365 height 152
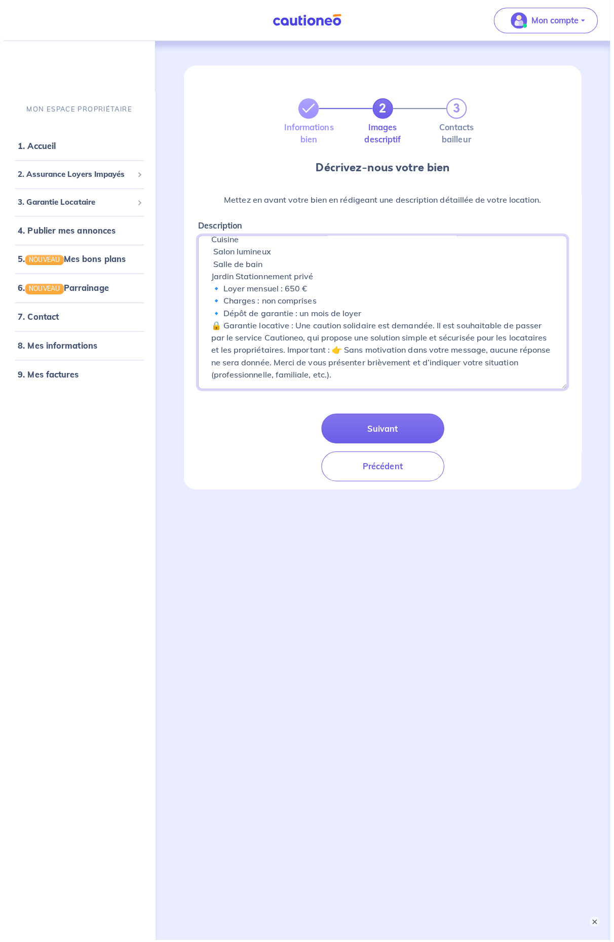
scroll to position [48, 0]
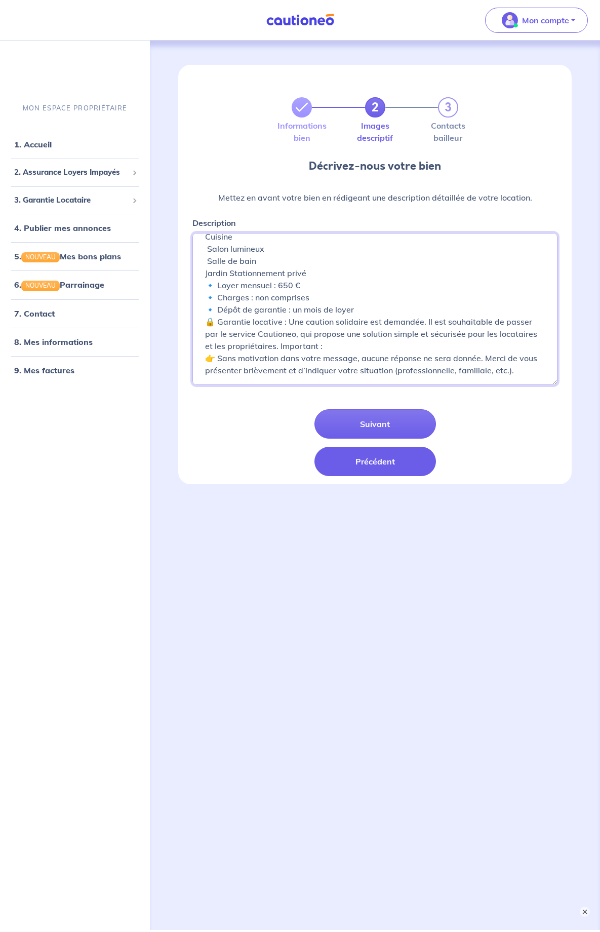
type textarea "Charmante maison individuelle de 3 chambres, idéale pour une famille ou un coup…"
click at [375, 463] on button "Précédent" at bounding box center [376, 461] width 122 height 29
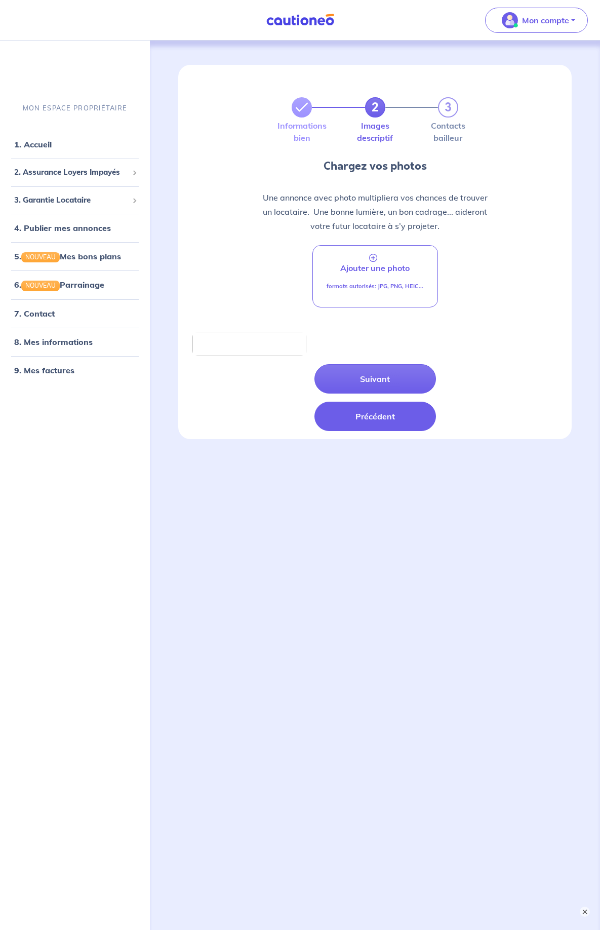
click at [374, 412] on button "Précédent" at bounding box center [376, 416] width 122 height 29
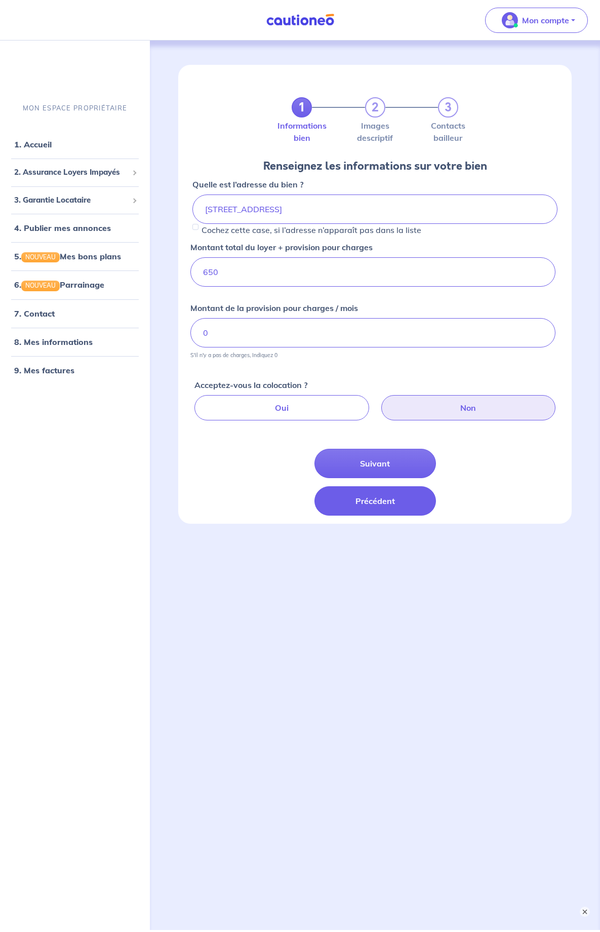
click at [373, 504] on button "Précédent" at bounding box center [376, 500] width 122 height 29
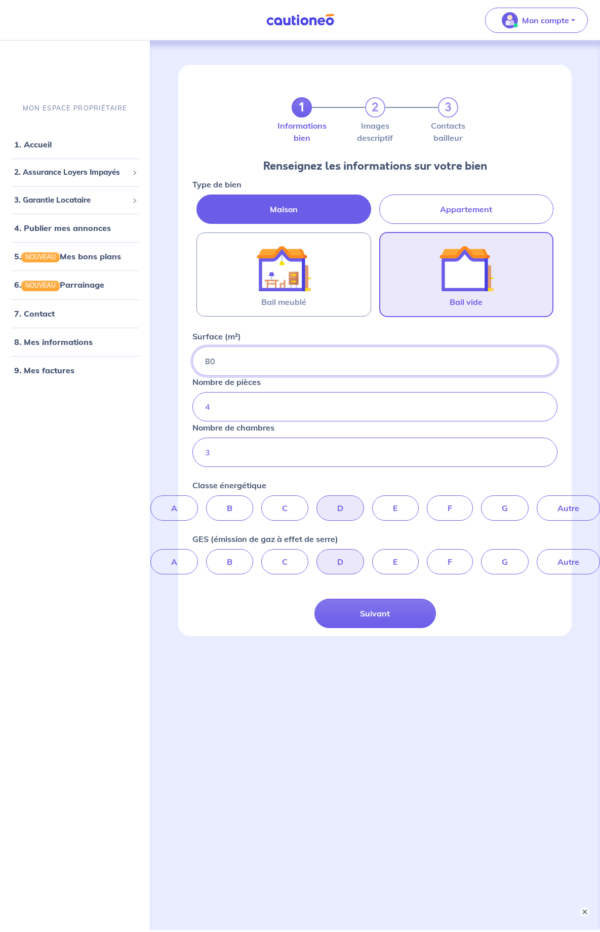
click at [226, 360] on input "80" at bounding box center [374, 360] width 365 height 29
type input "82"
click at [375, 610] on button "Suivant" at bounding box center [376, 613] width 122 height 29
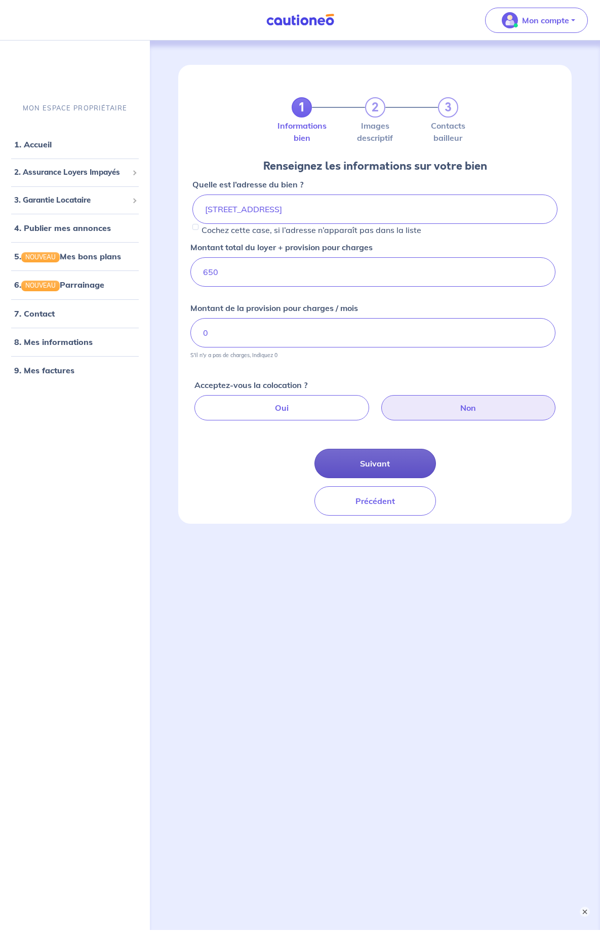
click at [376, 458] on button "Suivant" at bounding box center [376, 463] width 122 height 29
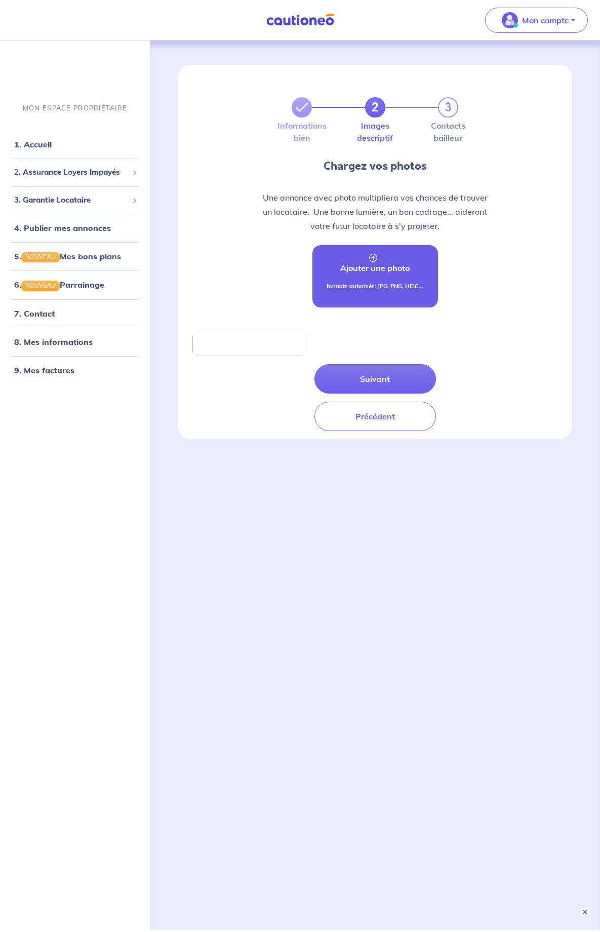
click at [373, 293] on div "formats autorisés: JPG, PNG, HEIC..." at bounding box center [375, 290] width 97 height 17
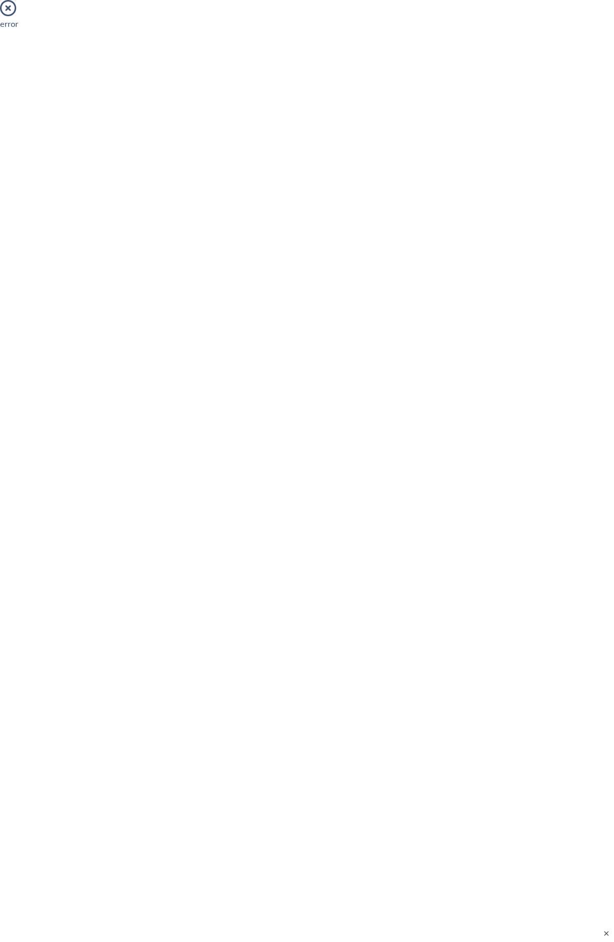
click at [7, 10] on icon at bounding box center [8, 8] width 16 height 16
click at [9, 9] on icon at bounding box center [8, 8] width 16 height 16
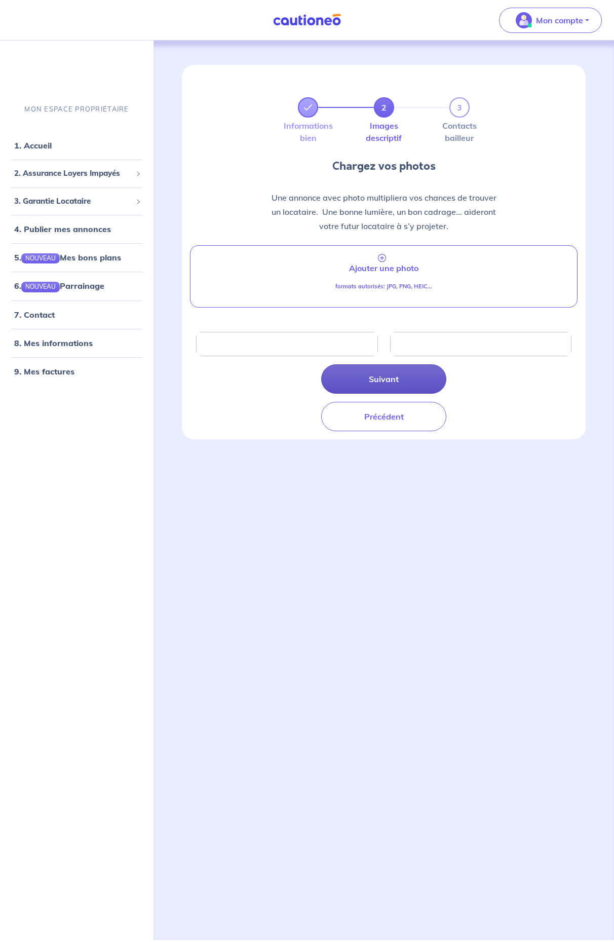
click at [390, 372] on button "Suivant" at bounding box center [383, 378] width 125 height 29
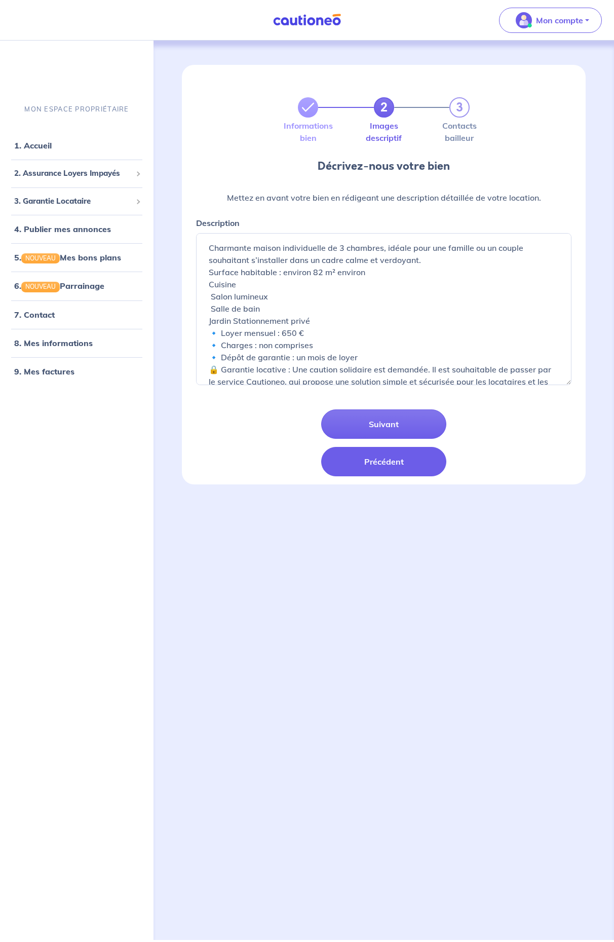
click at [376, 456] on button "Précédent" at bounding box center [383, 461] width 125 height 29
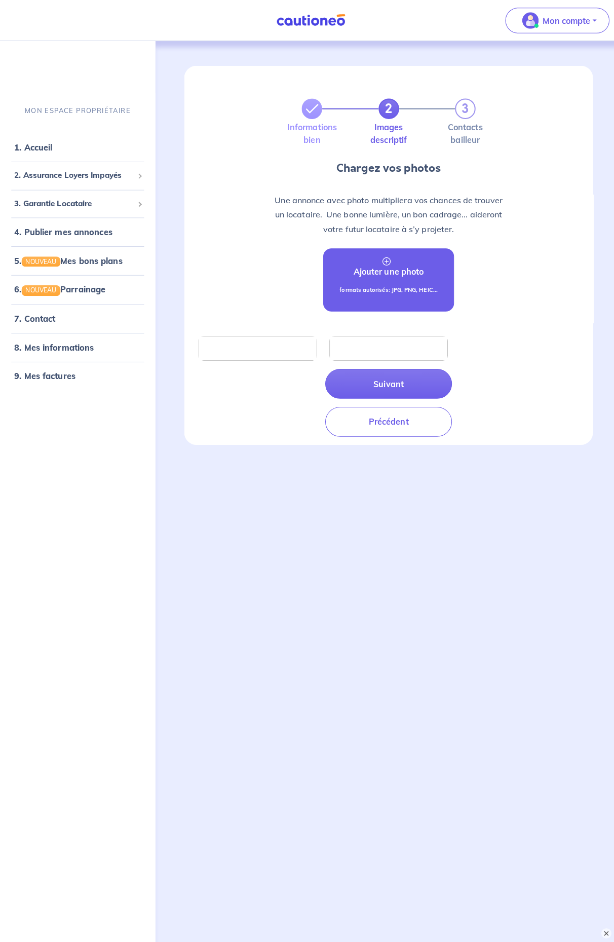
click at [384, 291] on div "formats autorisés: JPG, PNG, HEIC..." at bounding box center [383, 290] width 97 height 17
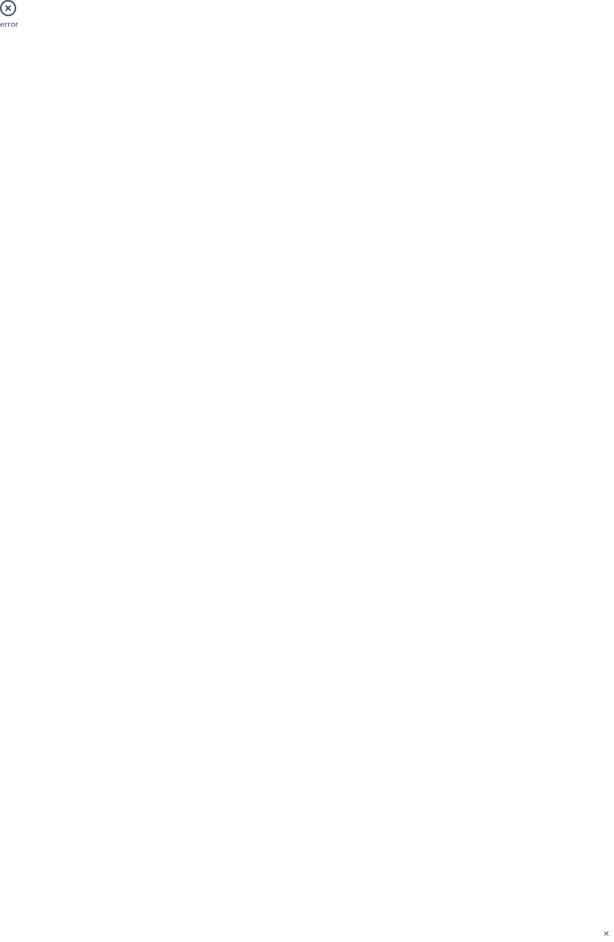
click at [9, 11] on icon at bounding box center [8, 8] width 16 height 16
click at [9, 10] on icon at bounding box center [8, 8] width 16 height 16
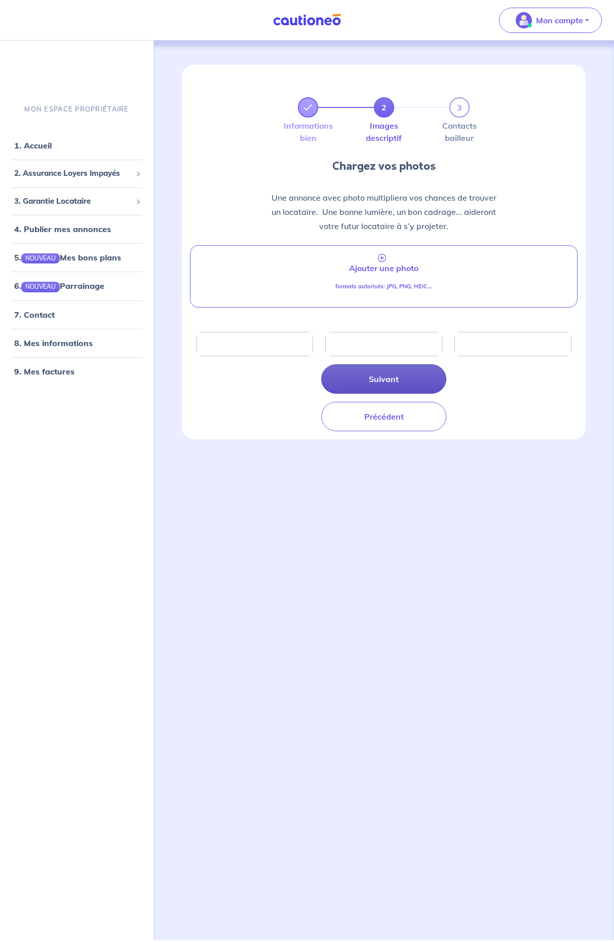
click at [386, 387] on button "Suivant" at bounding box center [383, 378] width 125 height 29
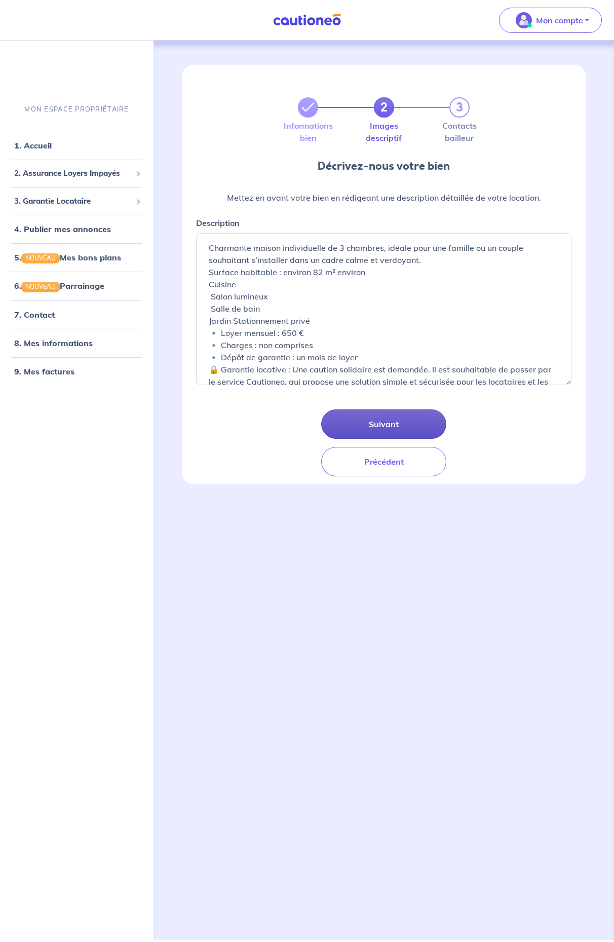
click at [381, 420] on button "Suivant" at bounding box center [383, 423] width 125 height 29
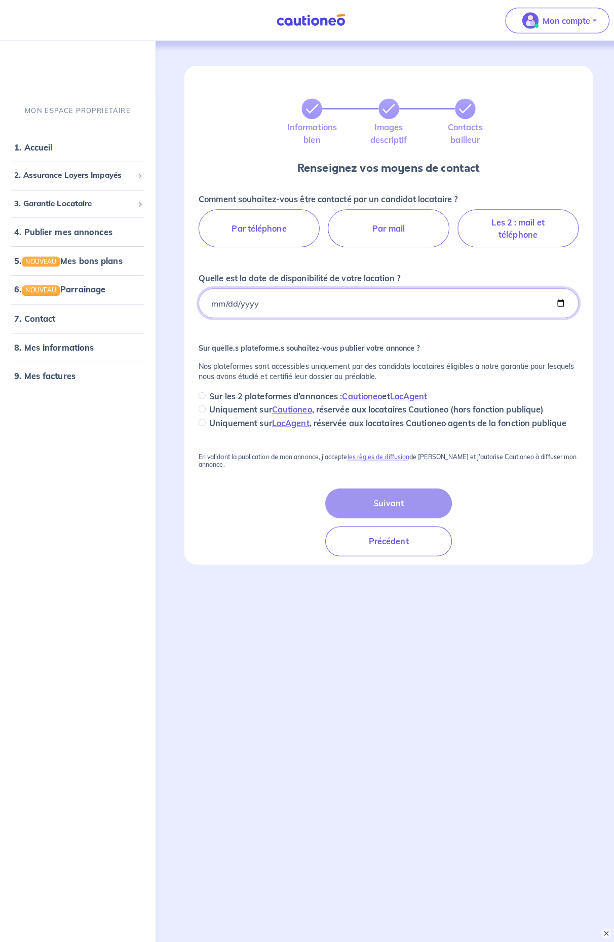
drag, startPoint x: 262, startPoint y: 298, endPoint x: 251, endPoint y: 299, distance: 11.7
click at [251, 299] on input "Quelle est la date de disponibilité de votre location ?" at bounding box center [383, 299] width 375 height 29
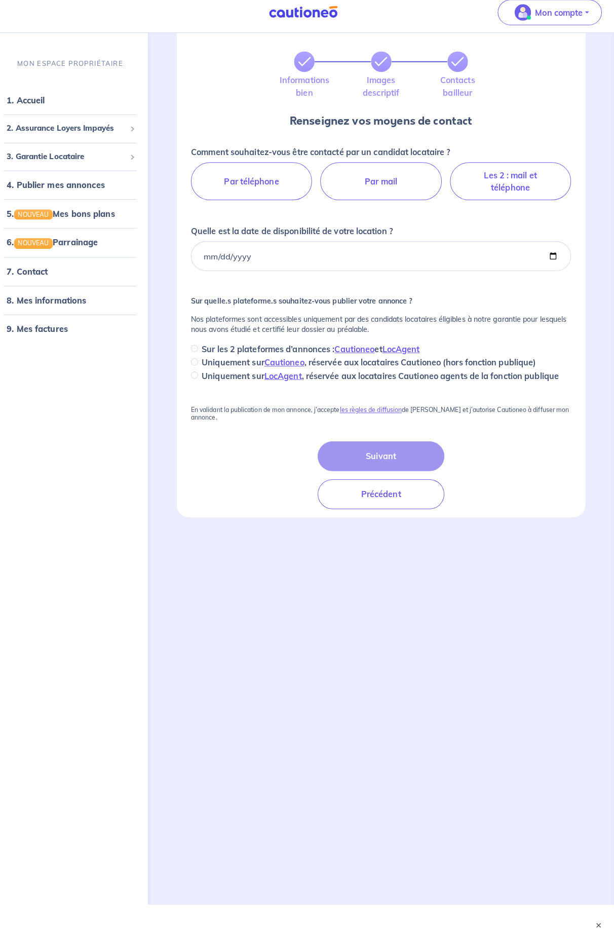
scroll to position [40, 1]
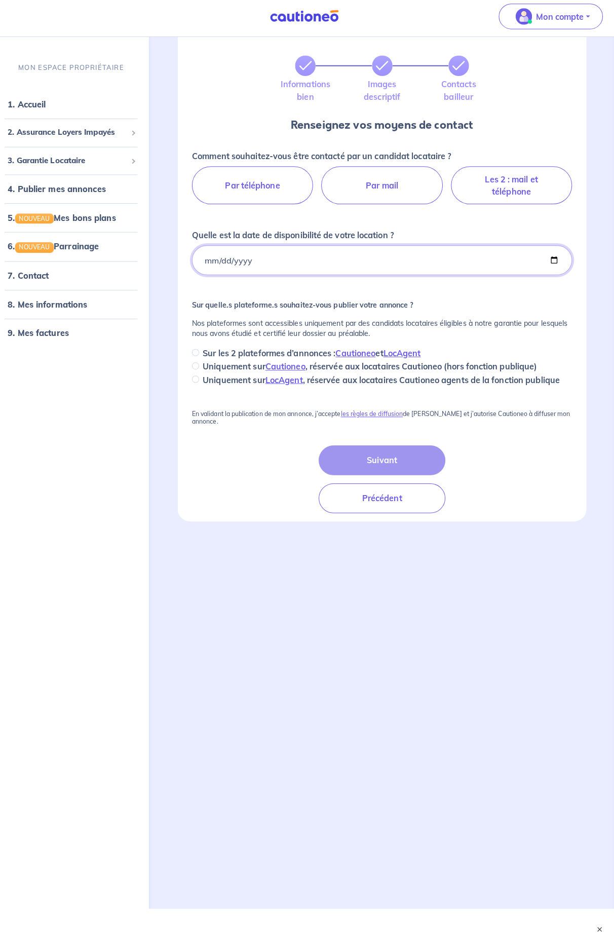
click at [240, 255] on input "Quelle est la date de disponibilité de votre location ?" at bounding box center [383, 260] width 375 height 29
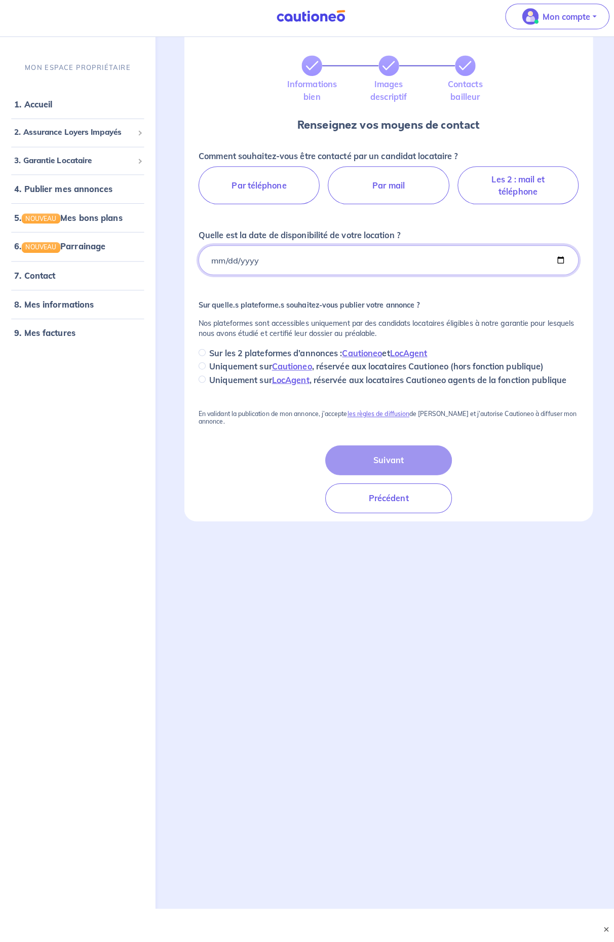
click at [239, 259] on input "Quelle est la date de disponibilité de votre location ?" at bounding box center [383, 260] width 375 height 29
type input "[DATE]"
click at [299, 281] on div "Comment souhaitez-vous être contacté par un candidat locataire ? Par téléphone …" at bounding box center [383, 268] width 375 height 233
click at [202, 348] on input "Sur les 2 plateformes d’annonces : Cautioneo et LocAgent" at bounding box center [199, 351] width 7 height 7
radio input "true"
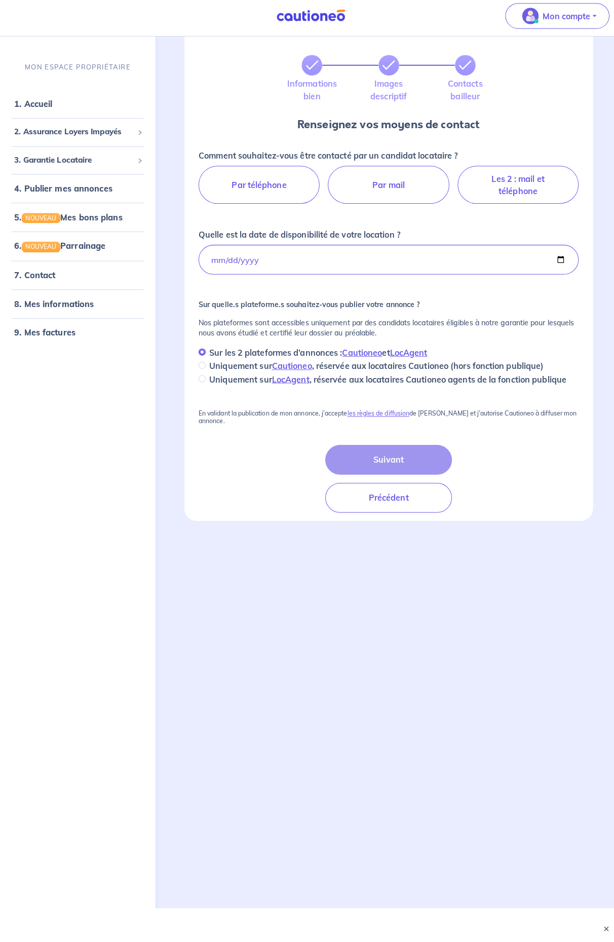
click at [200, 362] on input "Uniquement sur Cautioneo , réservée aux locataires Cautioneo (hors fonction pub…" at bounding box center [199, 365] width 7 height 7
radio input "true"
click at [371, 449] on div "Suivant Précédent" at bounding box center [383, 477] width 125 height 67
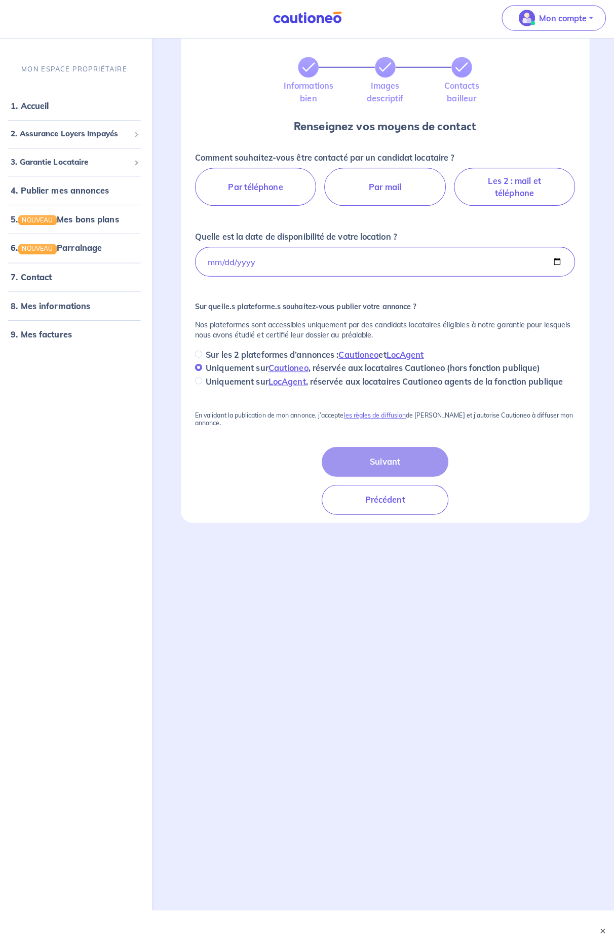
click at [380, 458] on div "Suivant Précédent" at bounding box center [383, 477] width 125 height 67
click at [190, 409] on div "Comment souhaitez-vous être contacté par un candidat locataire ? Par téléphone …" at bounding box center [383, 325] width 387 height 371
click at [196, 409] on p "En validant la publication de mon annonce, j’accepte les règles de diffusion de…" at bounding box center [383, 416] width 375 height 14
click at [195, 399] on div "Comment souhaitez-vous être contacté par un candidat locataire ? Par téléphone …" at bounding box center [383, 325] width 387 height 371
click at [190, 410] on div "Comment souhaitez-vous être contacté par un candidat locataire ? Par téléphone …" at bounding box center [383, 325] width 387 height 371
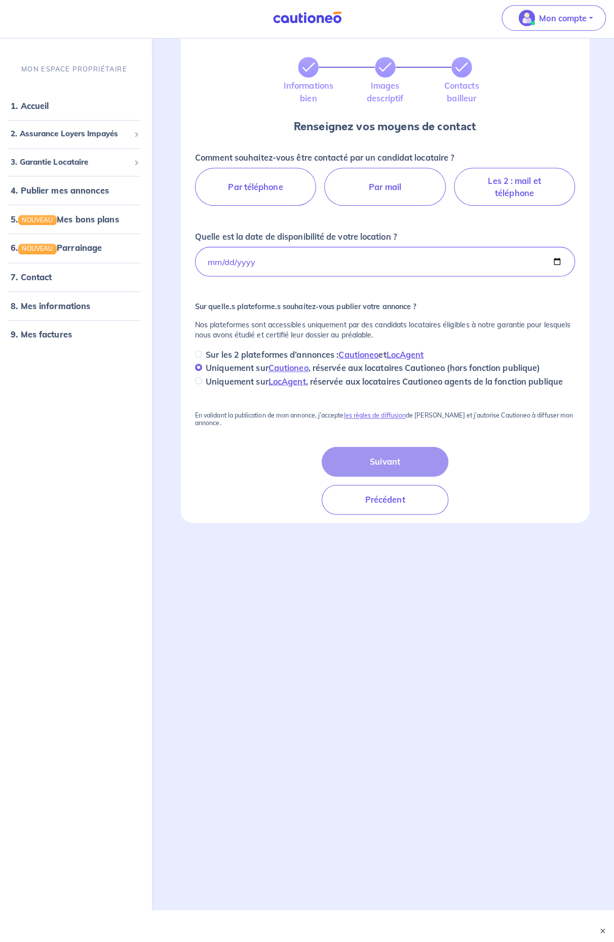
click at [190, 410] on div "Comment souhaitez-vous être contacté par un candidat locataire ? Par téléphone …" at bounding box center [383, 325] width 387 height 371
click at [367, 459] on div "Suivant Précédent" at bounding box center [383, 477] width 125 height 67
click at [196, 375] on input "Uniquement sur LocAgent , réservée aux locataires Cautioneo agents de la foncti…" at bounding box center [199, 378] width 7 height 7
radio input "true"
click at [196, 349] on input "Sur les 2 plateformes d’annonces : Cautioneo et LocAgent" at bounding box center [199, 351] width 7 height 7
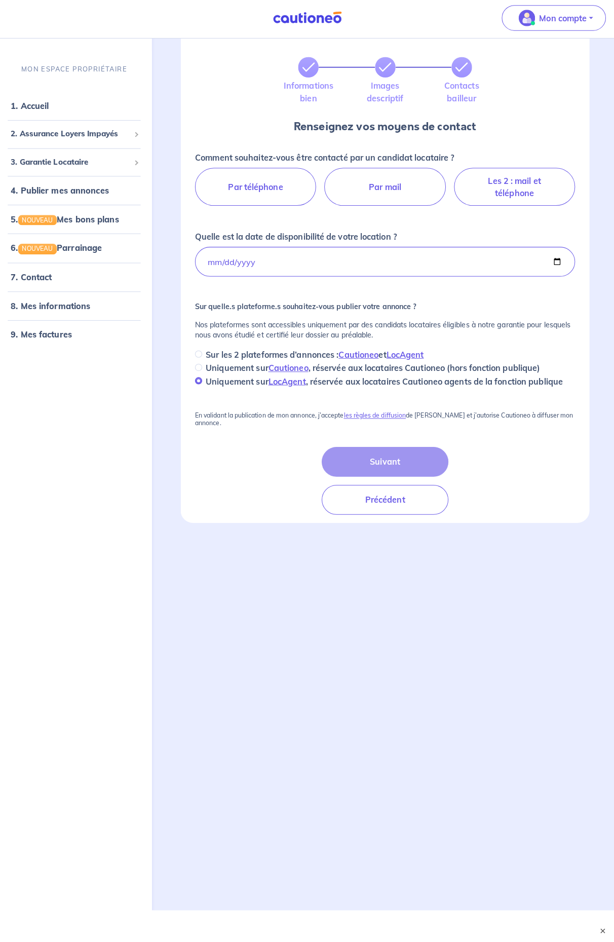
radio input "true"
click at [227, 394] on div "Comment souhaitez-vous être contacté par un candidat locataire ? Par téléphone …" at bounding box center [383, 325] width 387 height 371
click at [369, 451] on div "Suivant Précédent" at bounding box center [383, 477] width 125 height 67
click at [370, 412] on link "les règles de diffusion" at bounding box center [373, 413] width 61 height 8
click at [365, 456] on div "Suivant Précédent" at bounding box center [383, 477] width 125 height 67
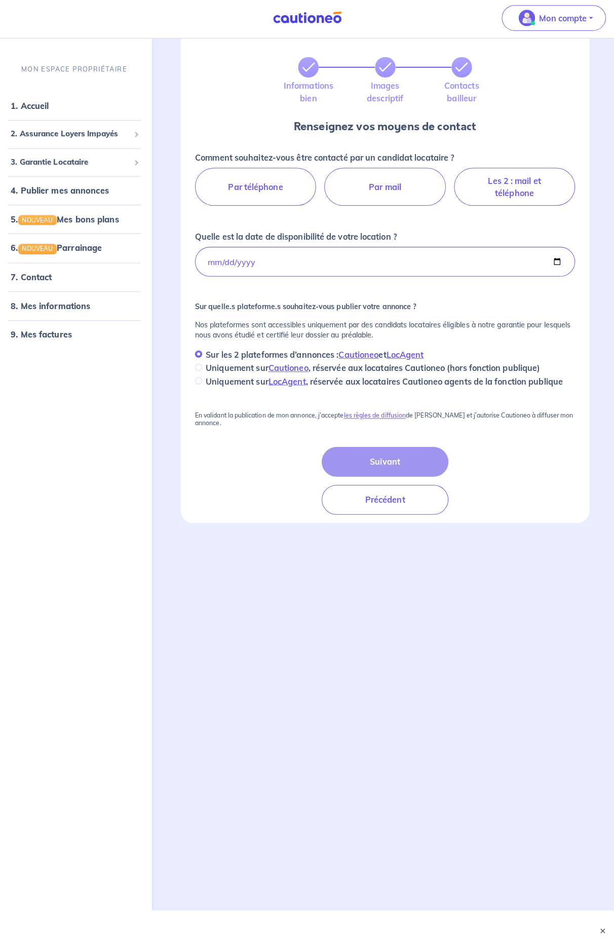
click at [373, 456] on div "Suivant Précédent" at bounding box center [383, 477] width 125 height 67
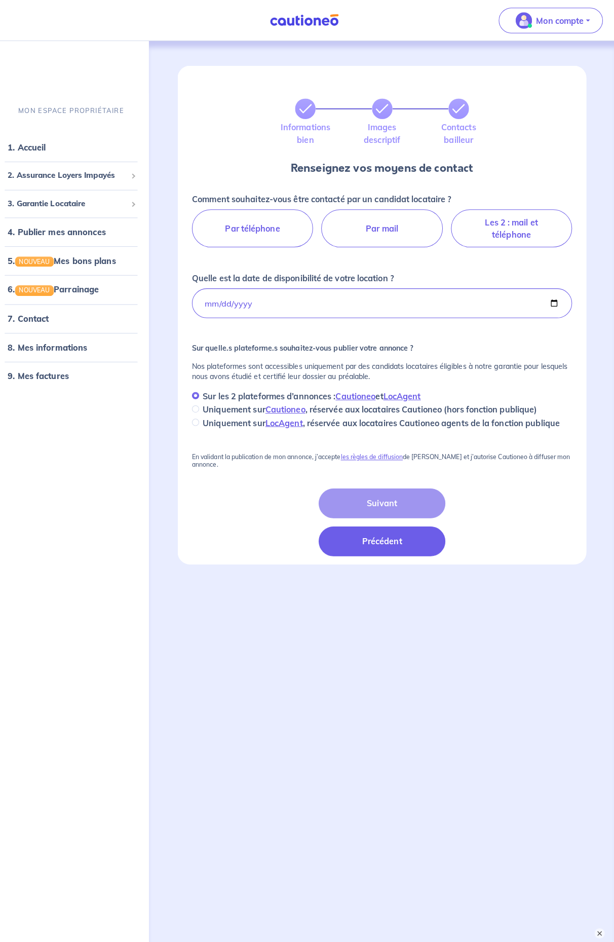
scroll to position [0, 1]
click at [387, 527] on button "Précédent" at bounding box center [383, 534] width 125 height 29
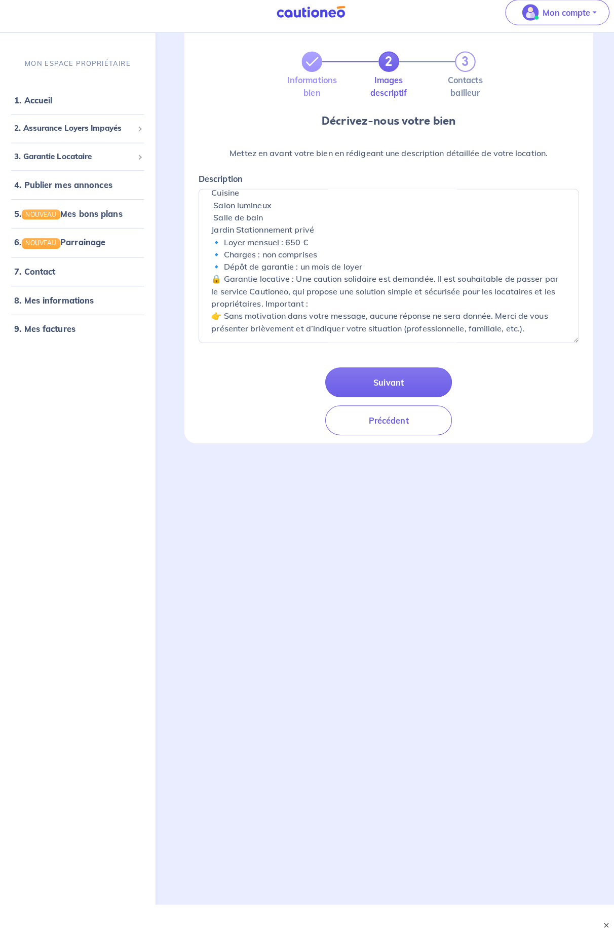
scroll to position [40, 0]
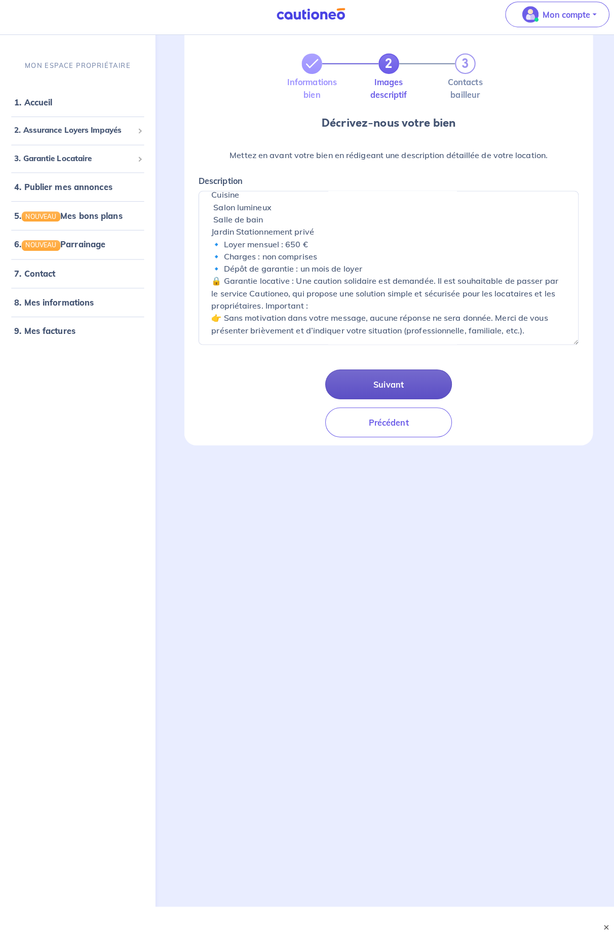
click at [387, 383] on button "Suivant" at bounding box center [383, 385] width 125 height 29
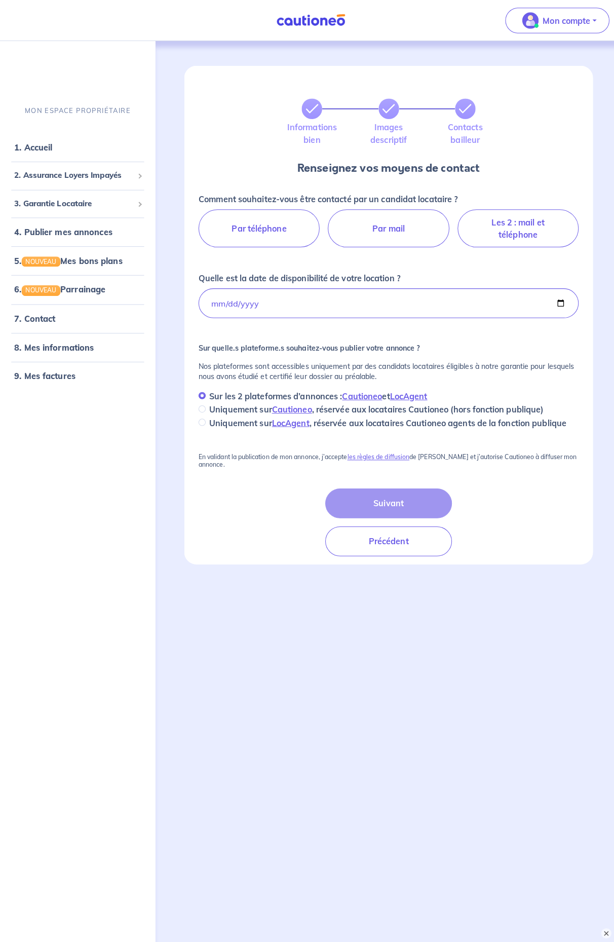
click at [381, 497] on div "Suivant Précédent" at bounding box center [383, 515] width 125 height 67
click at [365, 453] on link "les règles de diffusion" at bounding box center [373, 451] width 61 height 8
click at [382, 494] on div "Suivant Précédent" at bounding box center [383, 515] width 125 height 67
click at [359, 226] on label "Par mail" at bounding box center [384, 225] width 120 height 37
click at [380, 213] on input "Par mail" at bounding box center [383, 210] width 7 height 7
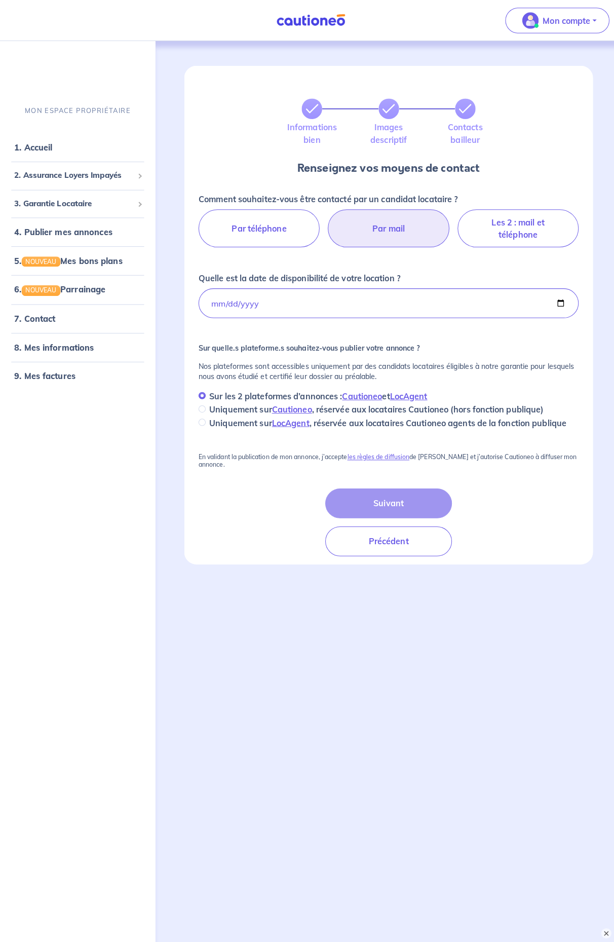
radio input "true"
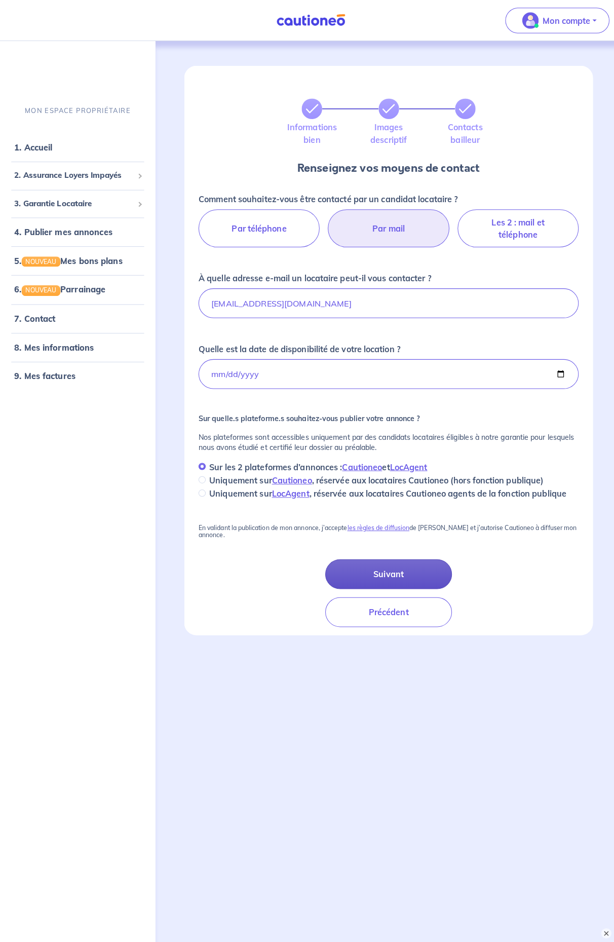
click at [373, 563] on button "Suivant" at bounding box center [383, 566] width 125 height 29
